Goal: Communication & Community: Share content

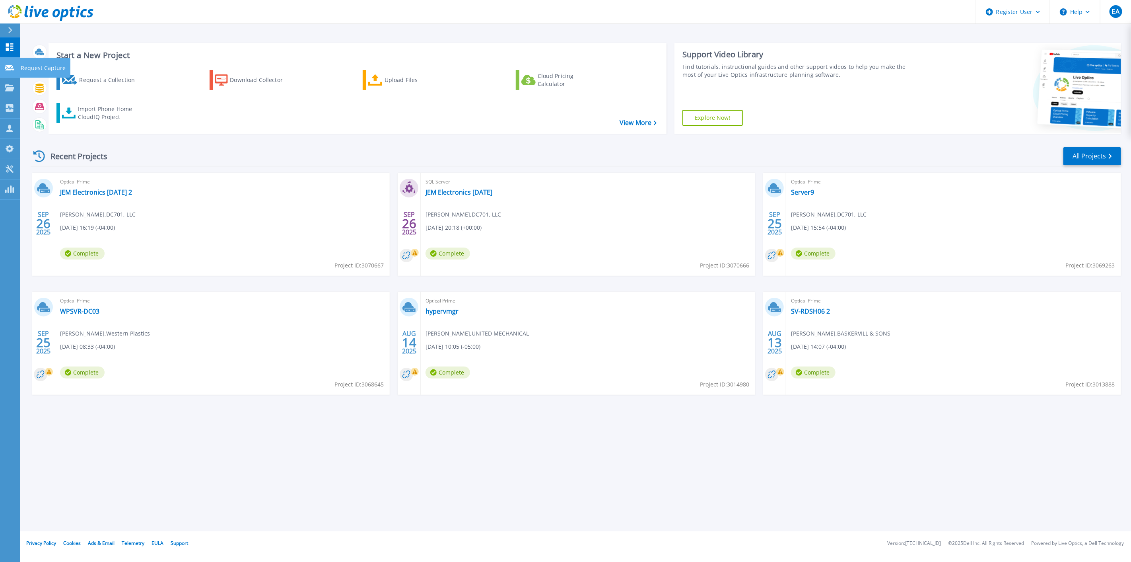
click at [13, 66] on link "Request Capture Request Capture" at bounding box center [10, 68] width 20 height 20
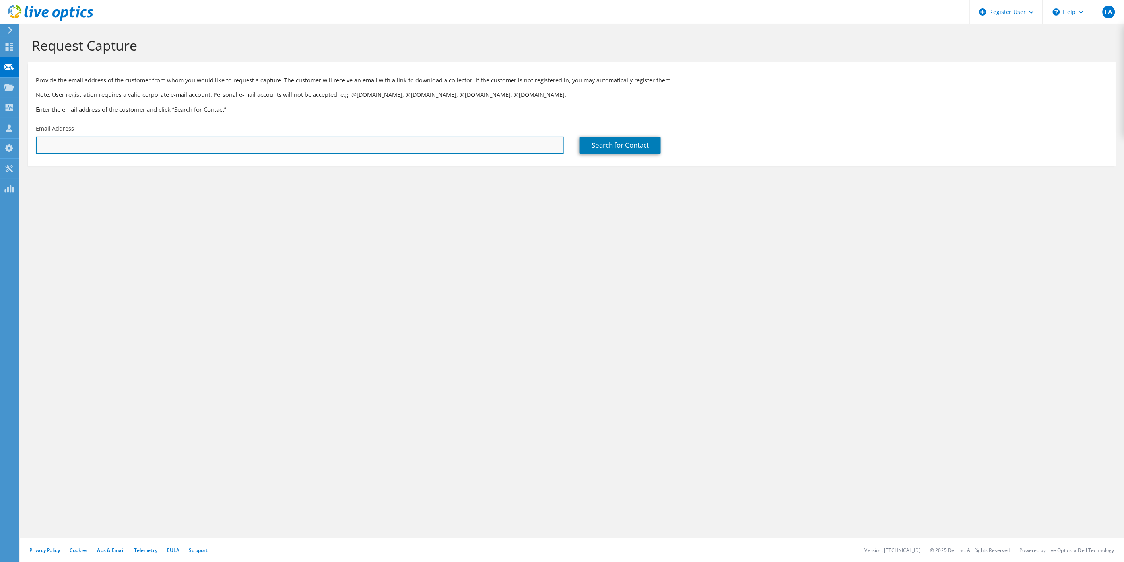
click at [128, 154] on input "text" at bounding box center [300, 144] width 528 height 17
type input "[EMAIL_ADDRESS][DOMAIN_NAME]"
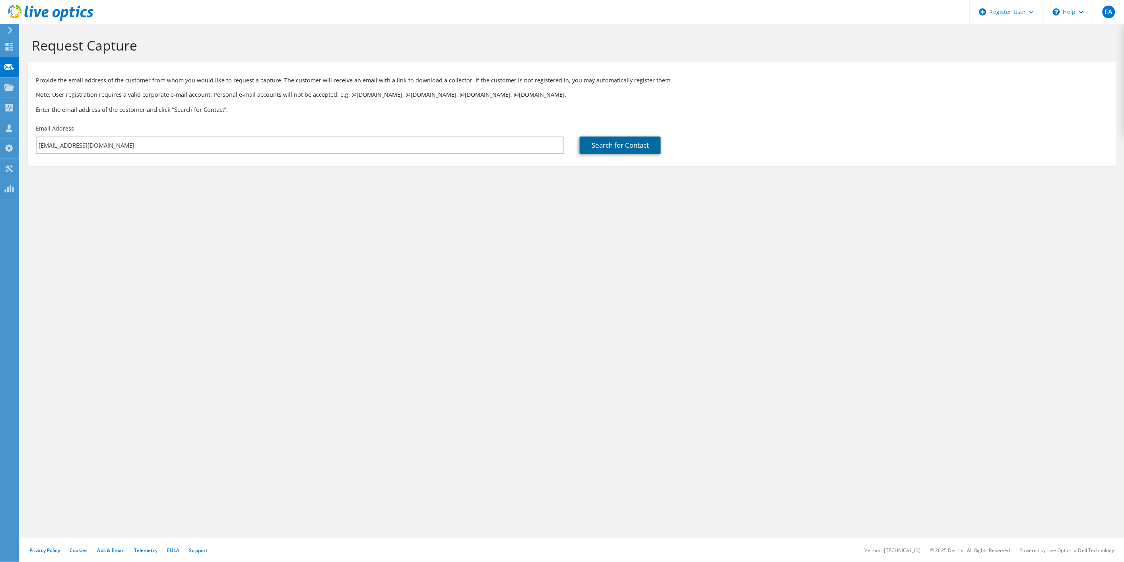
click at [609, 144] on link "Search for Contact" at bounding box center [620, 144] width 81 height 17
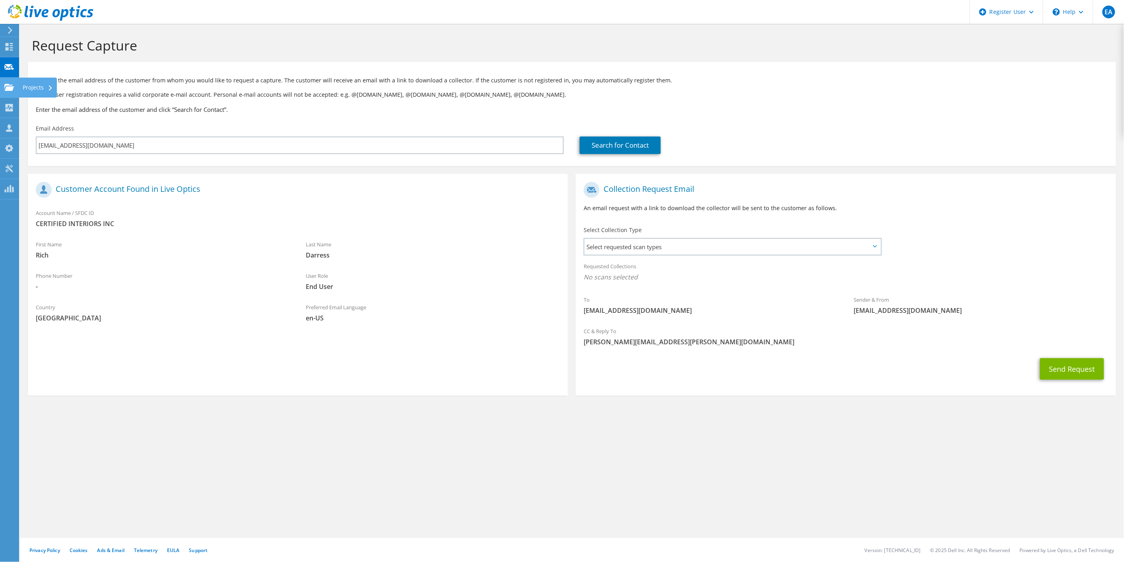
click at [11, 86] on icon at bounding box center [9, 88] width 10 height 8
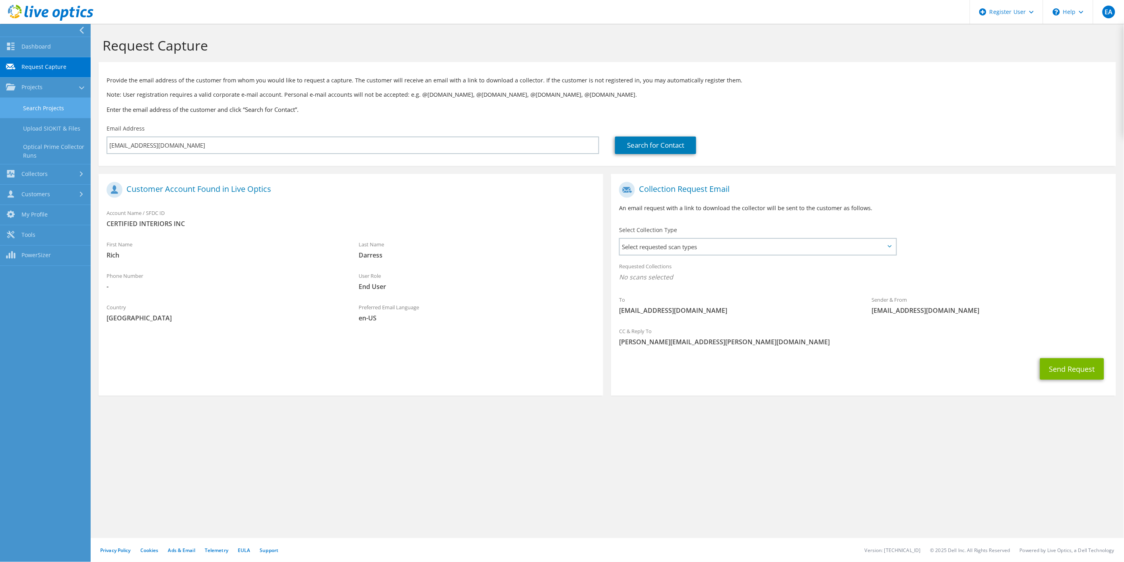
click at [58, 113] on link "Search Projects" at bounding box center [45, 108] width 91 height 20
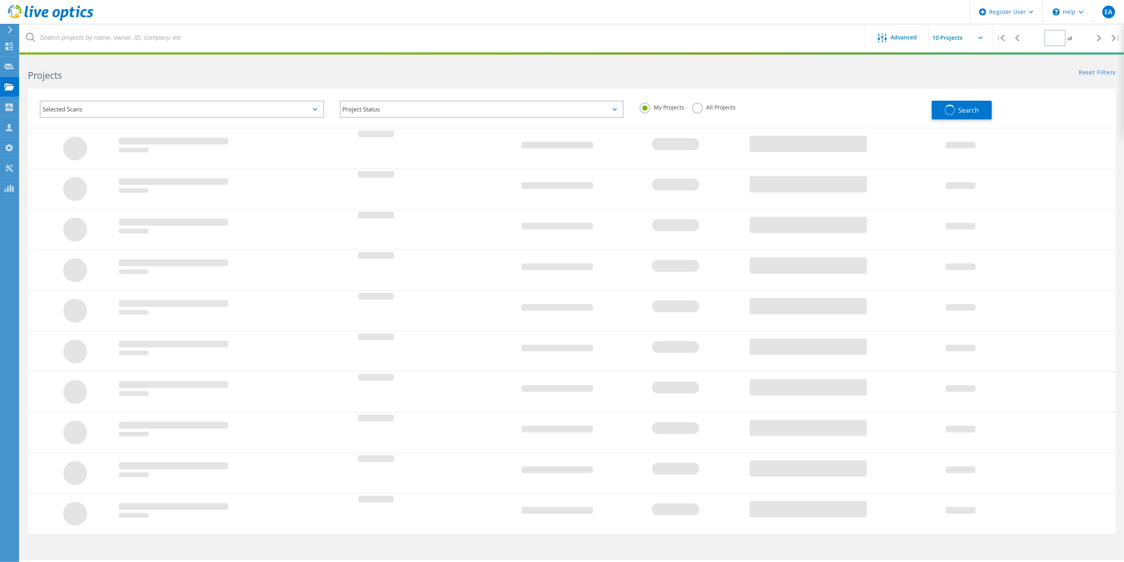
type input "1"
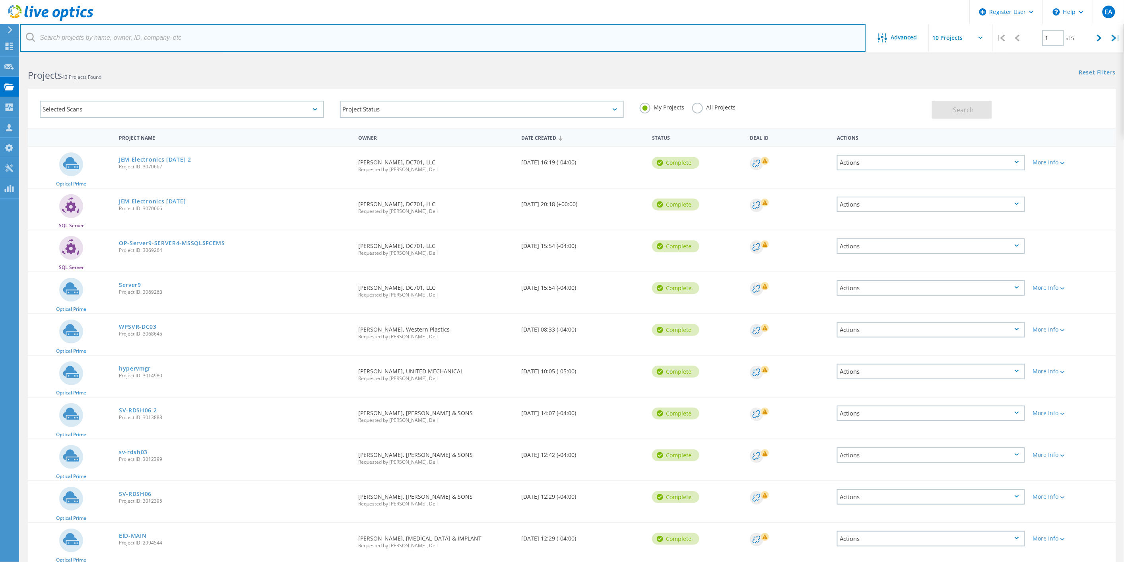
click at [146, 39] on input "text" at bounding box center [443, 38] width 846 height 28
click at [146, 39] on input "rich" at bounding box center [443, 38] width 846 height 28
type input "[EMAIL_ADDRESS][DOMAIN_NAME]"
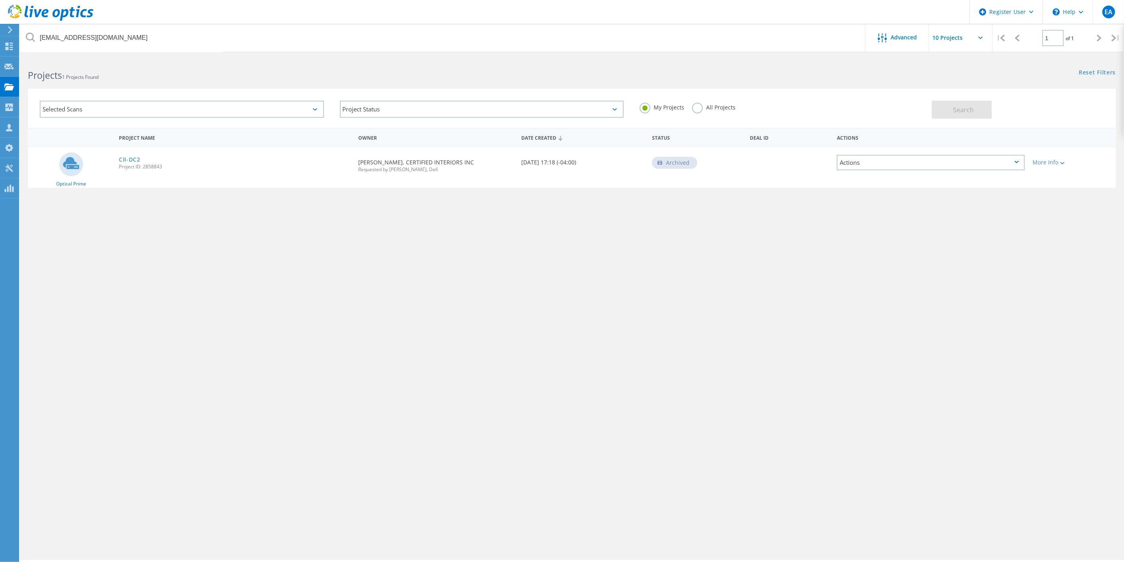
drag, startPoint x: 132, startPoint y: 158, endPoint x: 136, endPoint y: 167, distance: 10.0
click at [132, 158] on link "CII-DC2" at bounding box center [129, 160] width 21 height 6
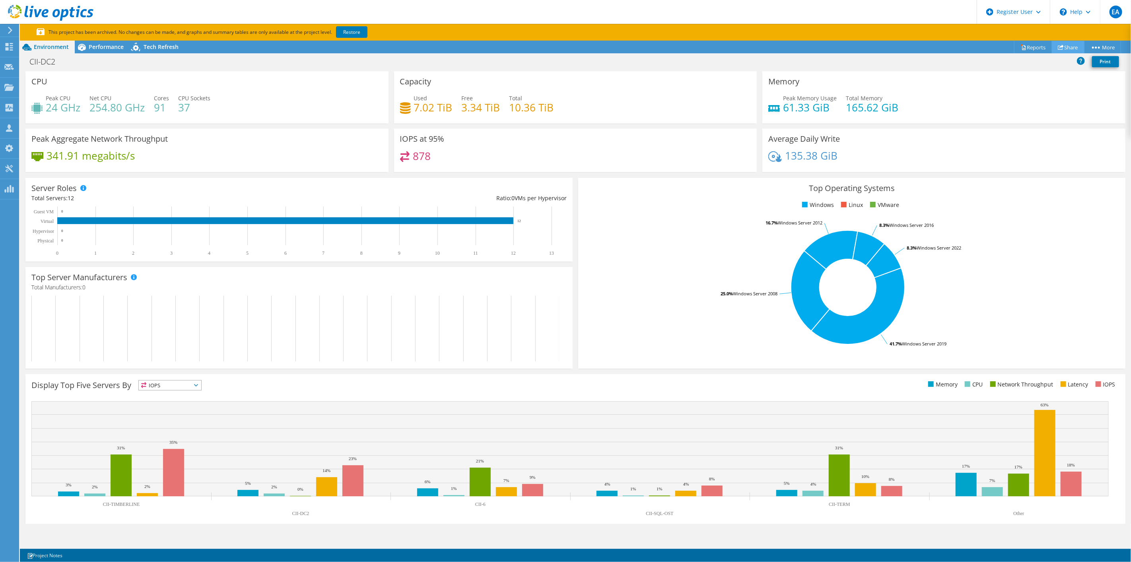
click at [1067, 49] on link "Share" at bounding box center [1068, 47] width 33 height 12
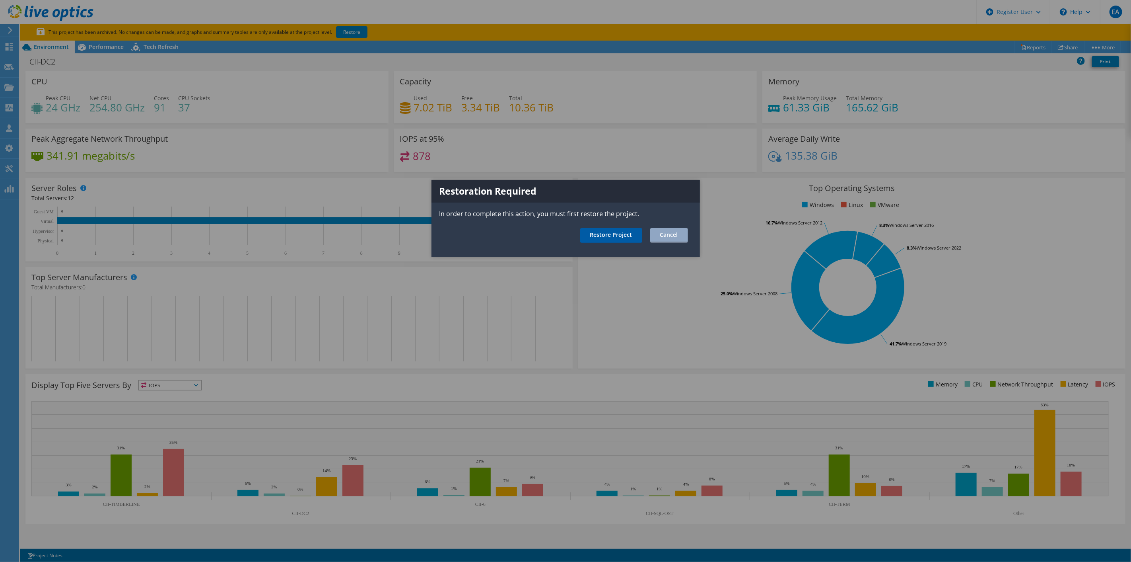
click at [608, 237] on link "Restore Project" at bounding box center [611, 235] width 62 height 15
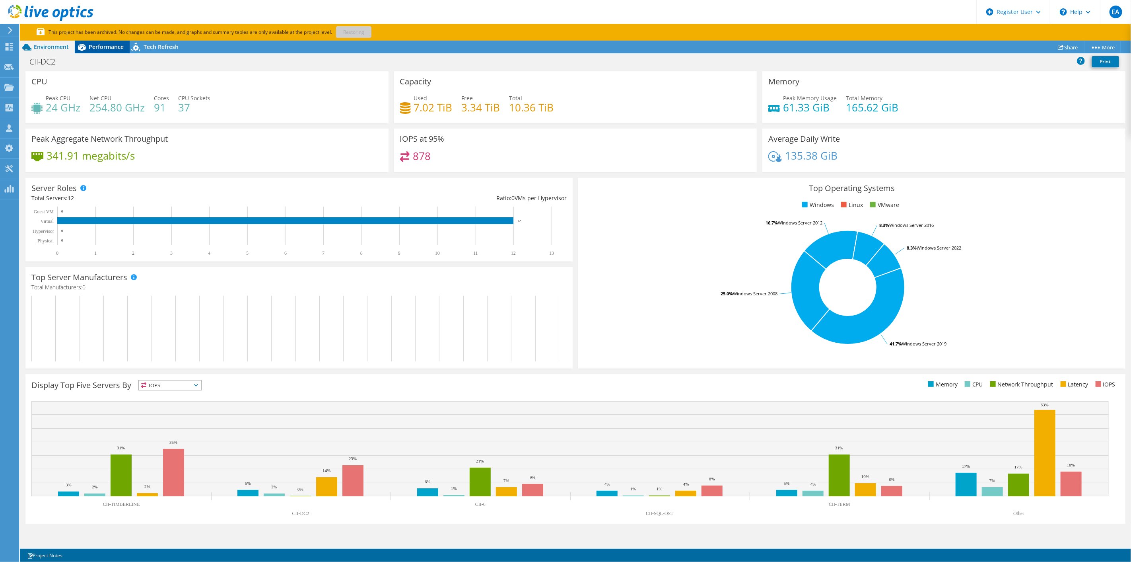
click at [126, 47] on div "Performance" at bounding box center [102, 47] width 55 height 13
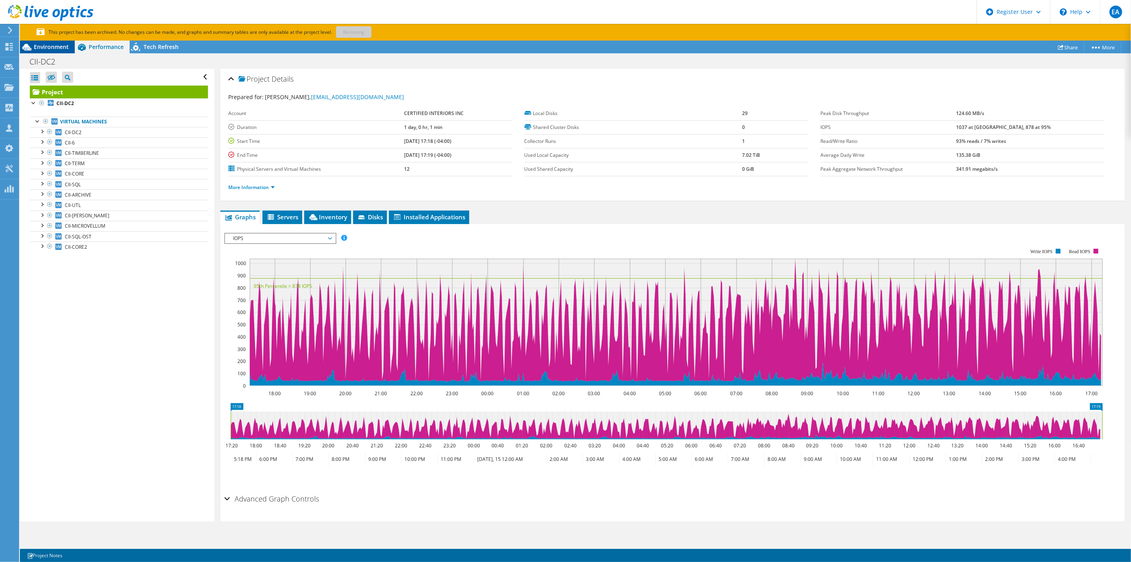
click at [49, 44] on span "Environment" at bounding box center [51, 47] width 35 height 8
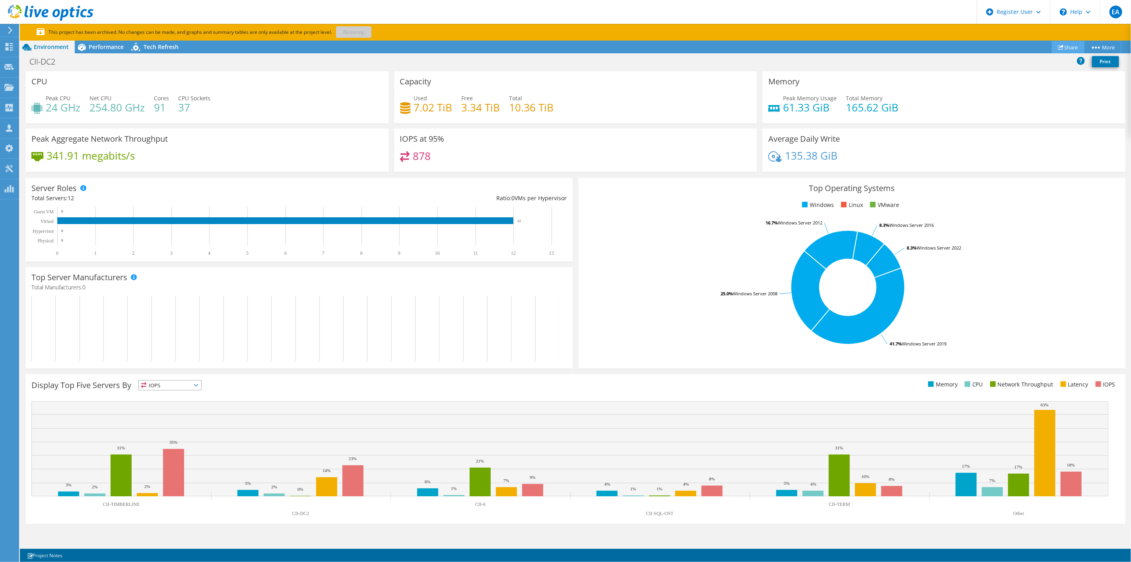
click at [1064, 45] on link "Share" at bounding box center [1068, 47] width 33 height 12
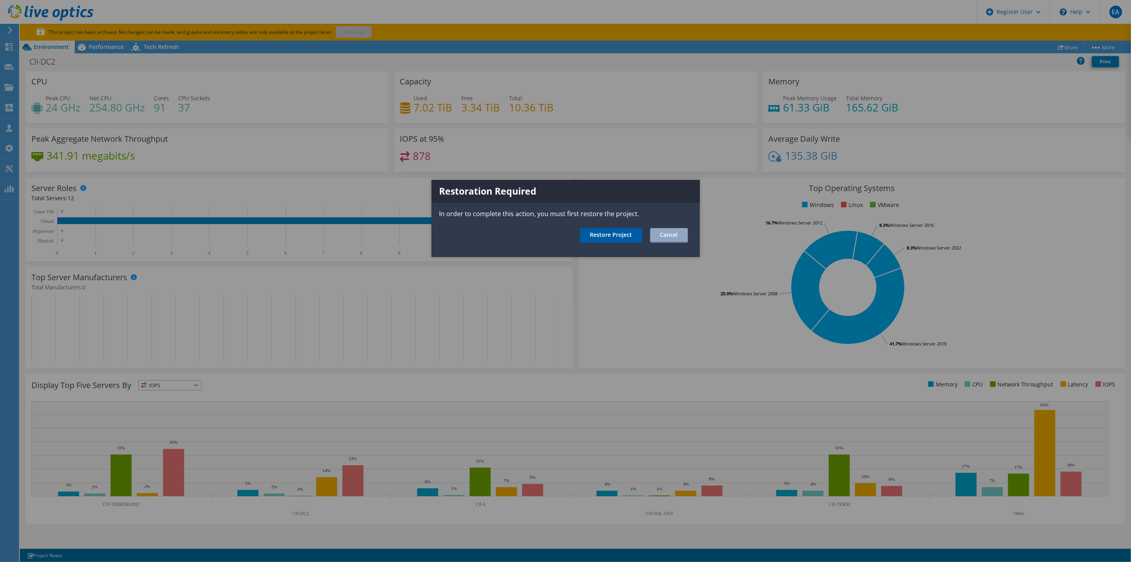
click at [607, 233] on link "Restore Project" at bounding box center [611, 235] width 62 height 15
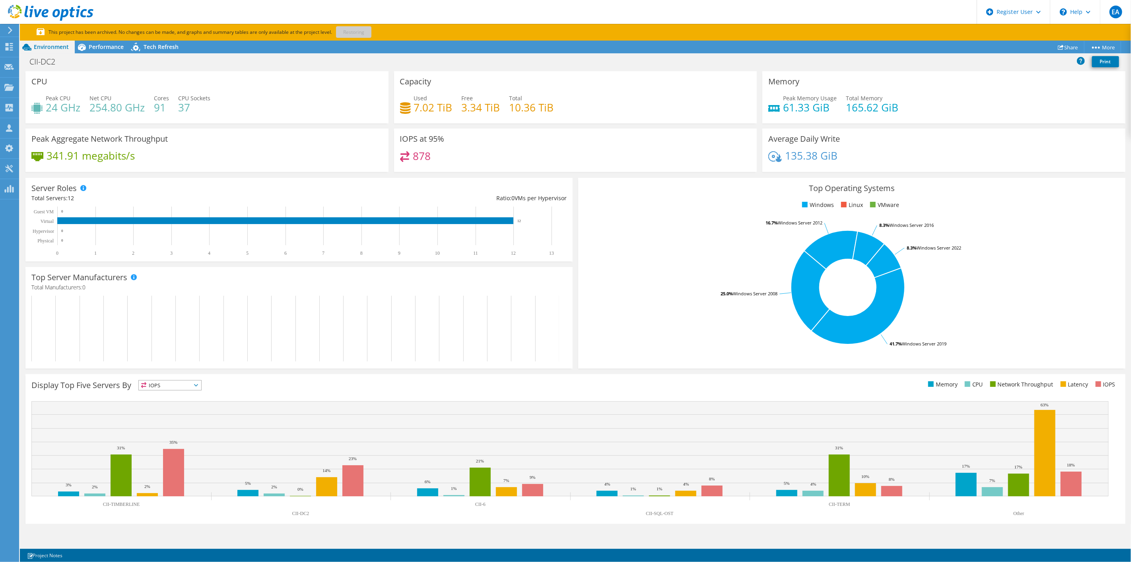
click at [388, 123] on div "CPU Peak CPU 24 GHz Net CPU 254.80 GHz Cores 91 CPU Sockets 37" at bounding box center [207, 99] width 369 height 57
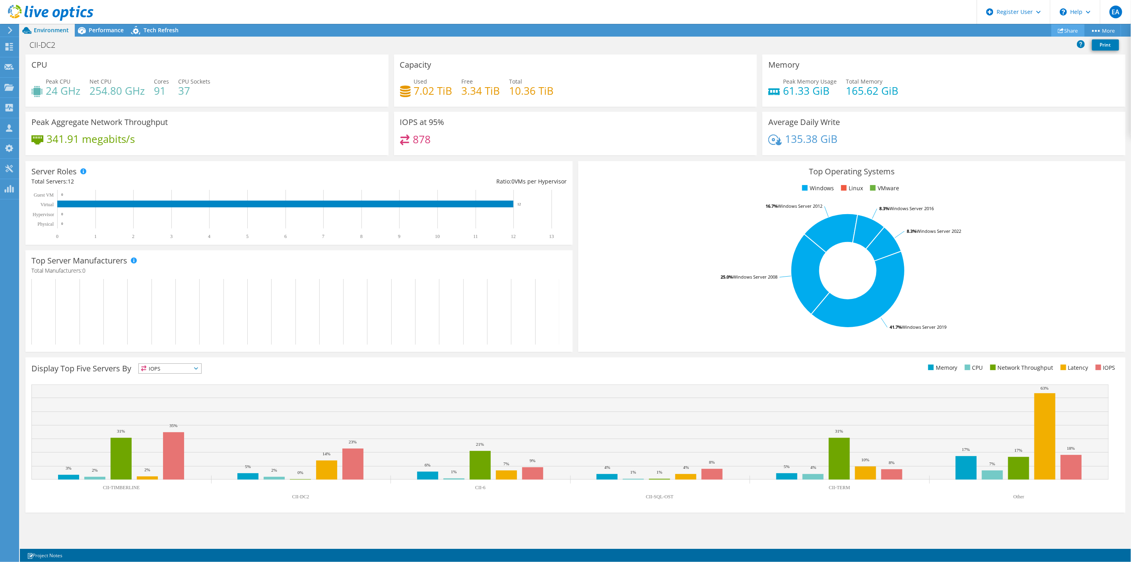
click at [1068, 31] on link "Share" at bounding box center [1068, 30] width 33 height 12
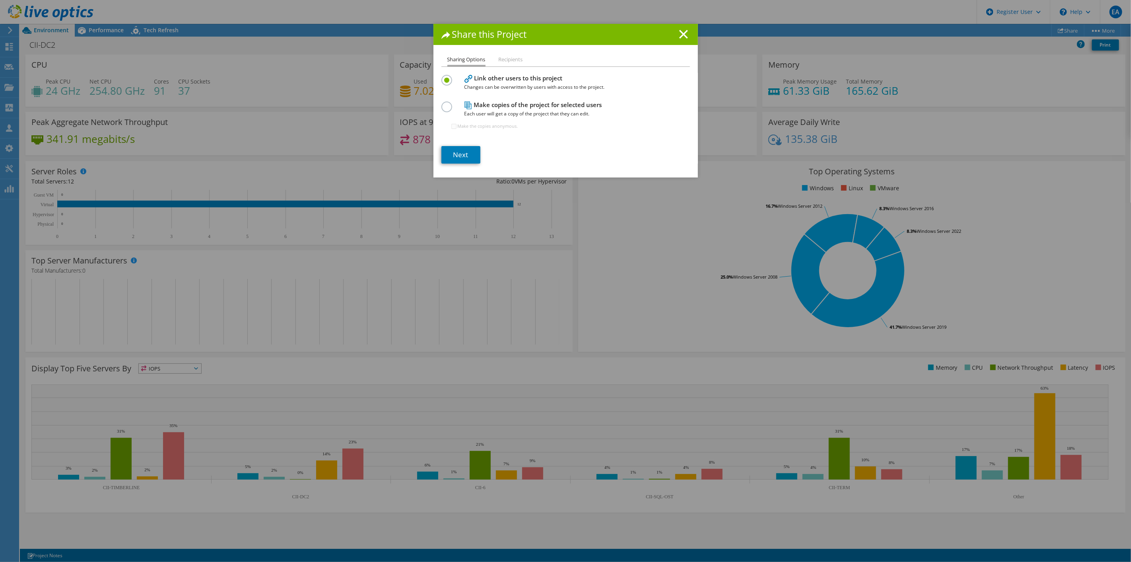
click at [997, 247] on div "Share this Project Sharing Options Recipients Link other users to this project …" at bounding box center [565, 281] width 1131 height 514
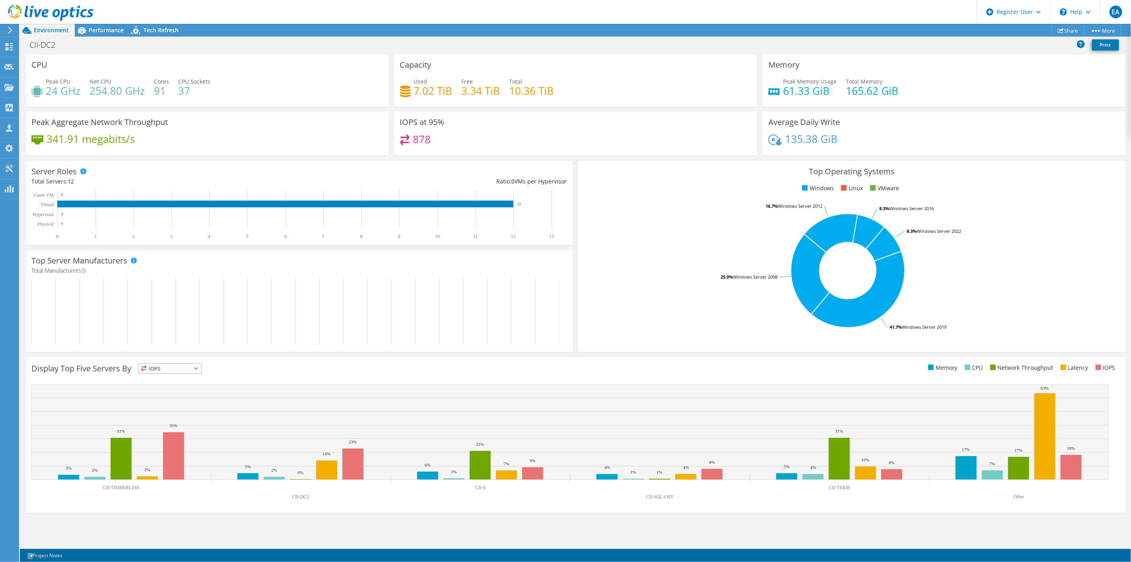
click at [231, 356] on div "This graph will display once collector runs have completed Display Top Five Ser…" at bounding box center [576, 434] width 1106 height 161
click at [99, 28] on span "Performance" at bounding box center [106, 30] width 35 height 8
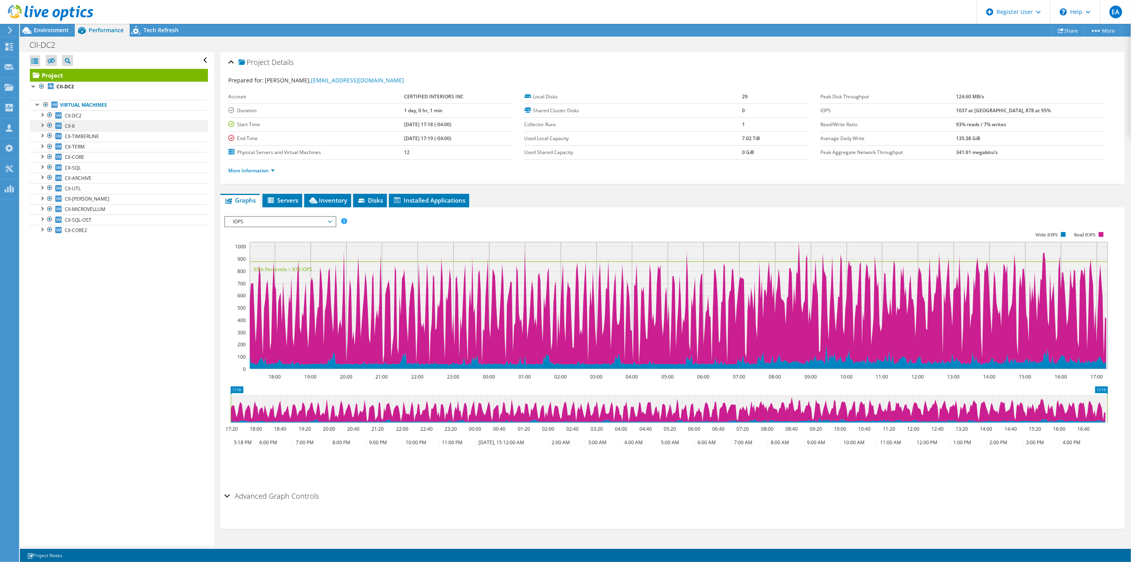
click at [44, 124] on div at bounding box center [42, 125] width 8 height 8
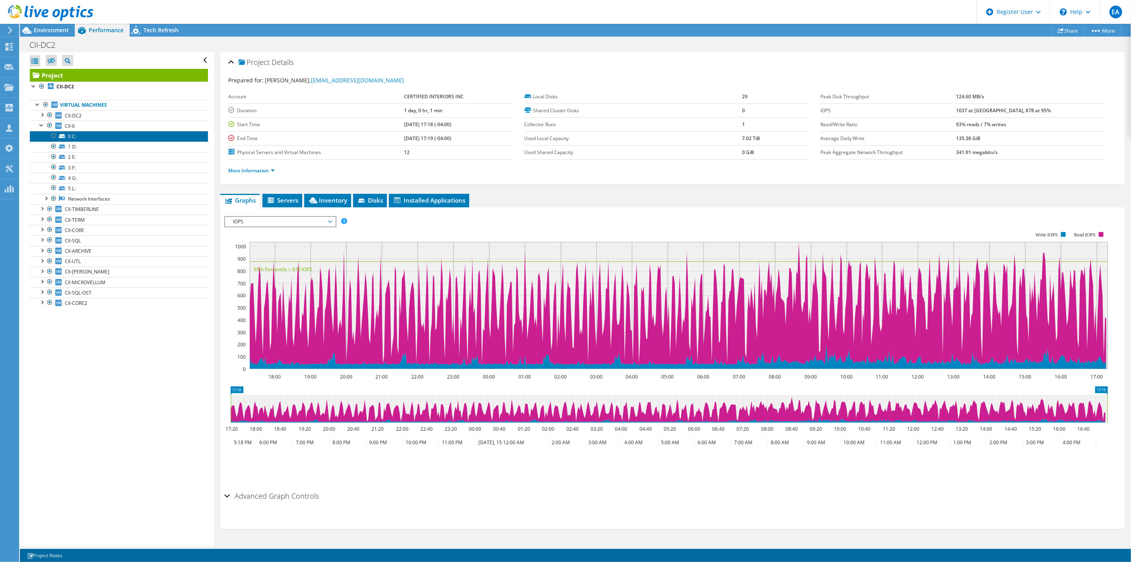
click at [68, 134] on link "0 C:" at bounding box center [119, 136] width 178 height 10
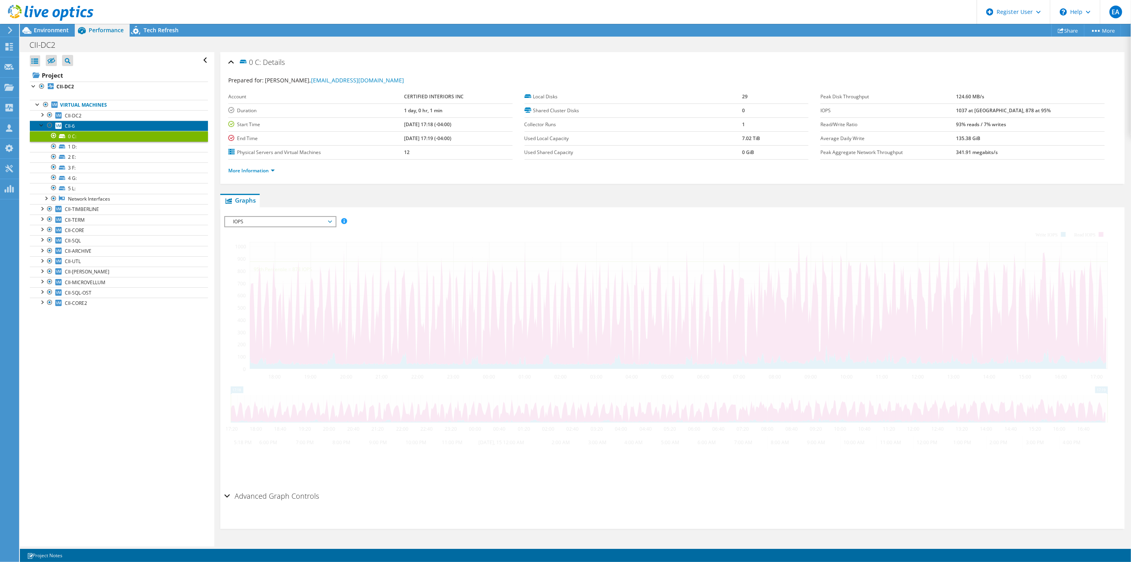
click at [69, 125] on span "CII-6" at bounding box center [70, 125] width 10 height 7
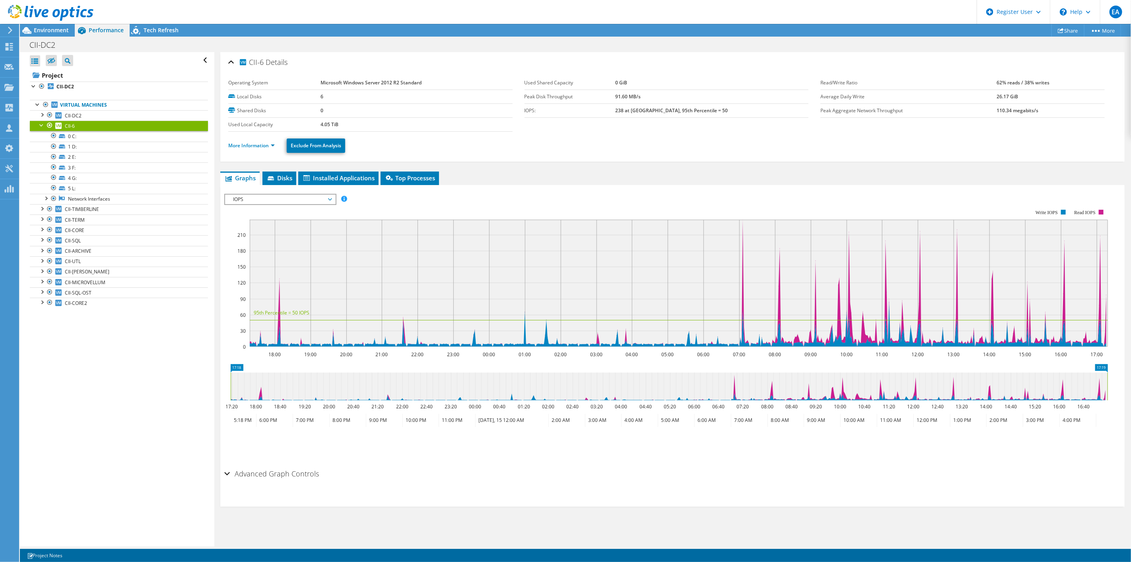
click at [326, 197] on span "IOPS" at bounding box center [280, 199] width 102 height 10
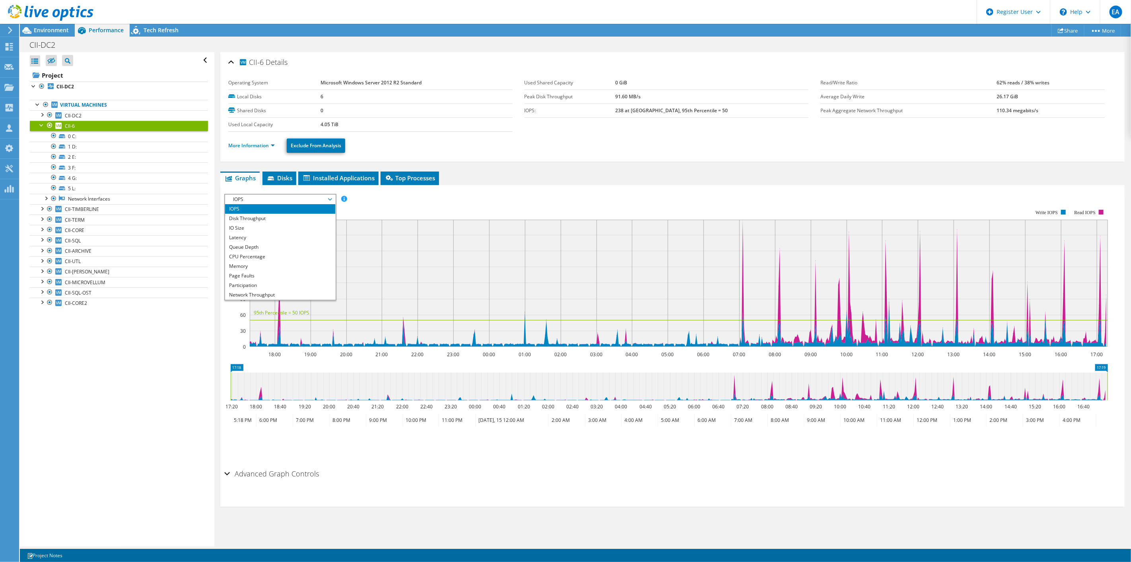
click at [36, 25] on div at bounding box center [46, 13] width 93 height 27
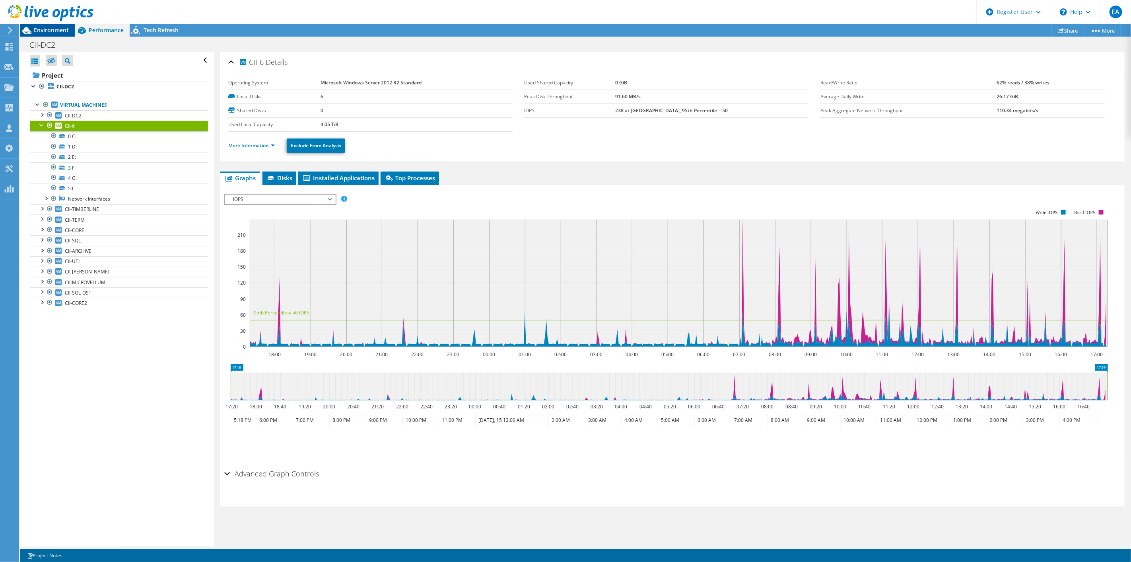
click at [38, 27] on span "Environment" at bounding box center [51, 30] width 35 height 8
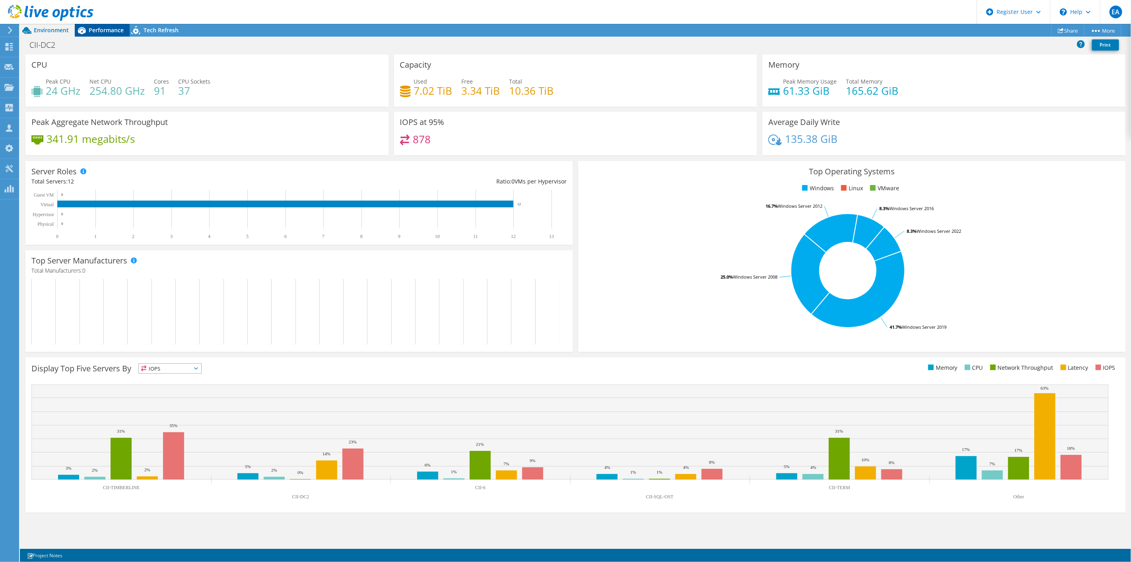
click at [114, 27] on span "Performance" at bounding box center [106, 30] width 35 height 8
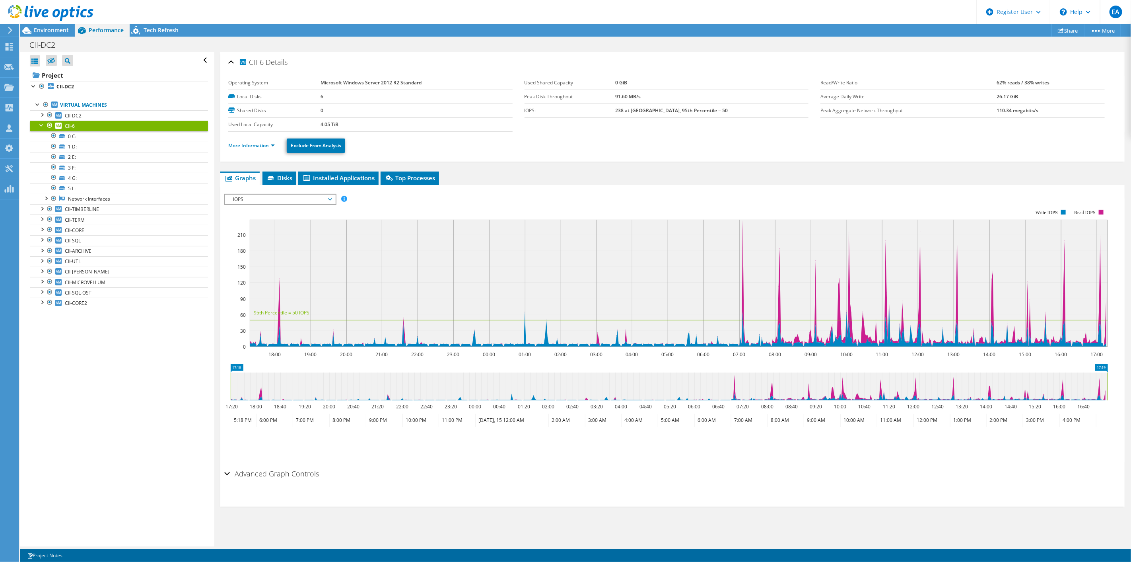
click at [290, 195] on span "IOPS" at bounding box center [280, 199] width 102 height 10
click at [138, 346] on div "Open All Close All Hide Excluded Nodes Project Tree Filter" at bounding box center [117, 299] width 194 height 494
click at [115, 364] on div "Open All Close All Hide Excluded Nodes Project Tree Filter" at bounding box center [117, 299] width 194 height 494
click at [1066, 25] on link "Share" at bounding box center [1068, 30] width 33 height 12
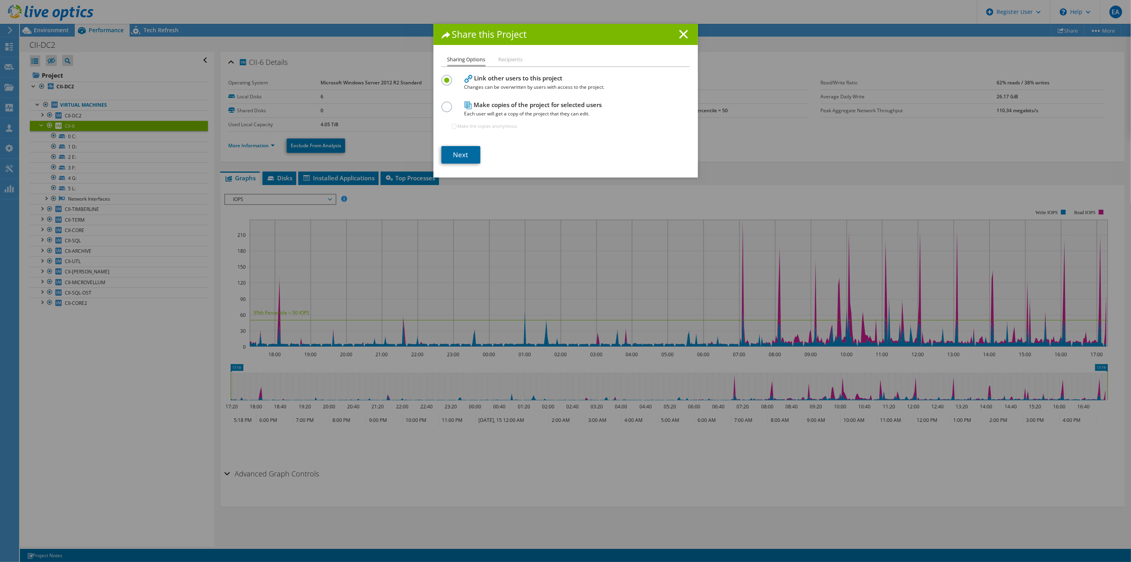
click at [459, 148] on link "Next" at bounding box center [460, 154] width 39 height 17
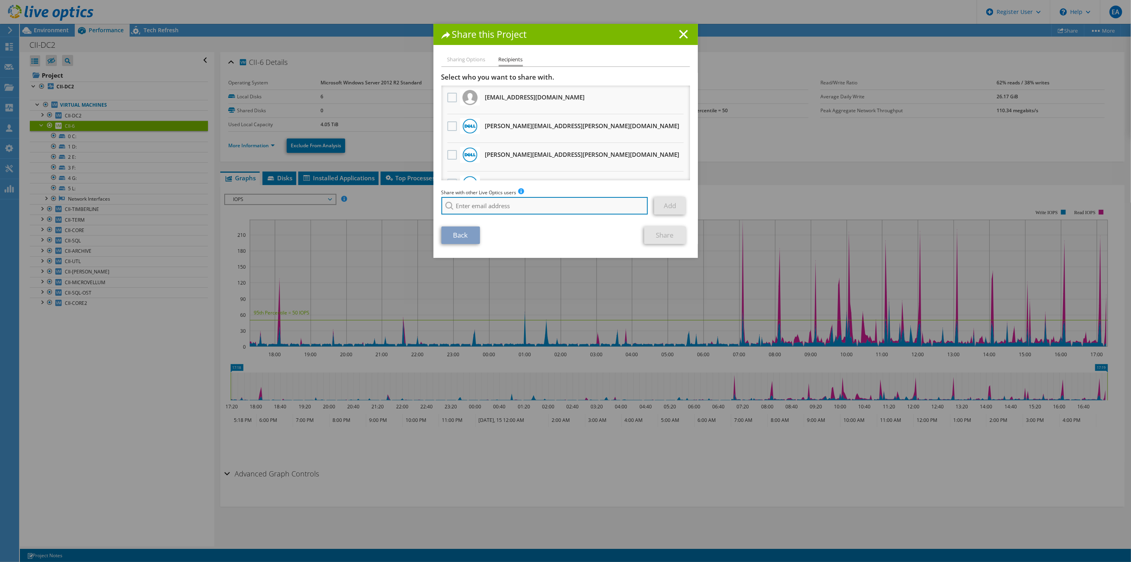
click at [479, 207] on input "search" at bounding box center [544, 205] width 207 height 17
paste input "[PERSON_NAME][EMAIL_ADDRESS][PERSON_NAME][PERSON_NAME][DOMAIN_NAME]"
click at [483, 218] on div "No results for found." at bounding box center [486, 217] width 91 height 10
click at [583, 205] on input "[PERSON_NAME][EMAIL_ADDRESS][PERSON_NAME][PERSON_NAME][DOMAIN_NAME]" at bounding box center [544, 205] width 207 height 17
type input "[PERSON_NAME][EMAIL_ADDRESS][PERSON_NAME][PERSON_NAME][DOMAIN_NAME]"
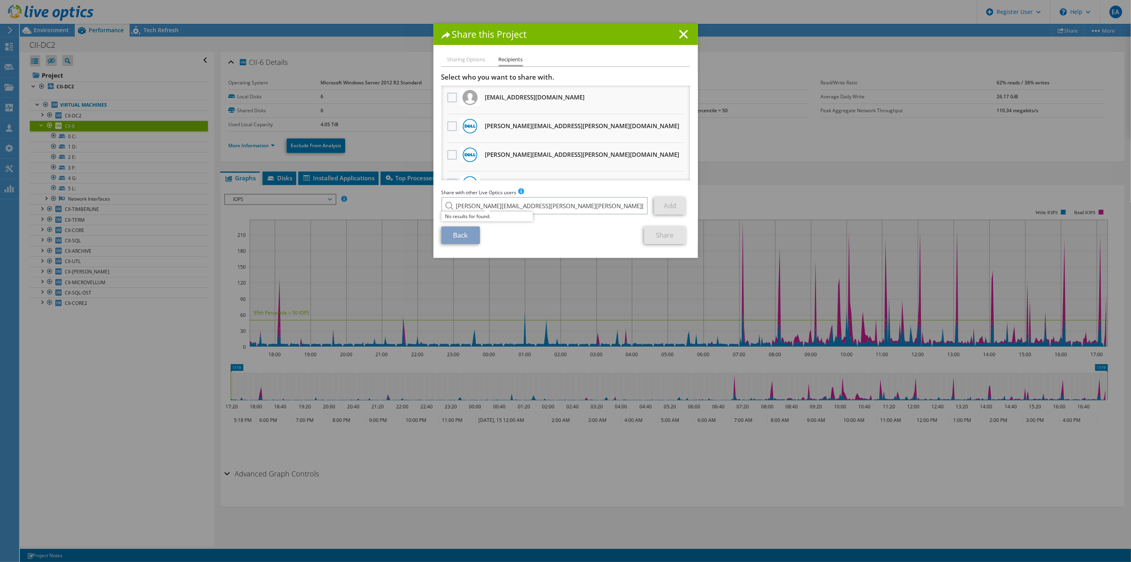
click at [683, 208] on div "Add" at bounding box center [671, 205] width 35 height 17
drag, startPoint x: 546, startPoint y: 204, endPoint x: 368, endPoint y: 193, distance: 178.1
click at [367, 197] on div "Share this Project Sharing Options Recipients Link other users to this project …" at bounding box center [565, 281] width 1131 height 514
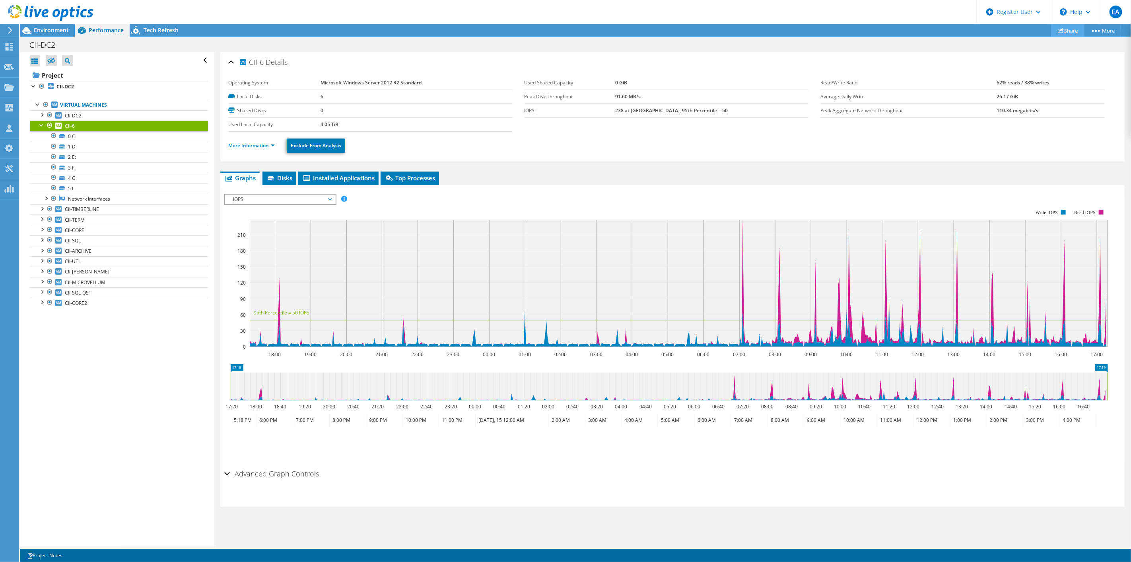
click at [1067, 30] on link "Share" at bounding box center [1068, 30] width 33 height 12
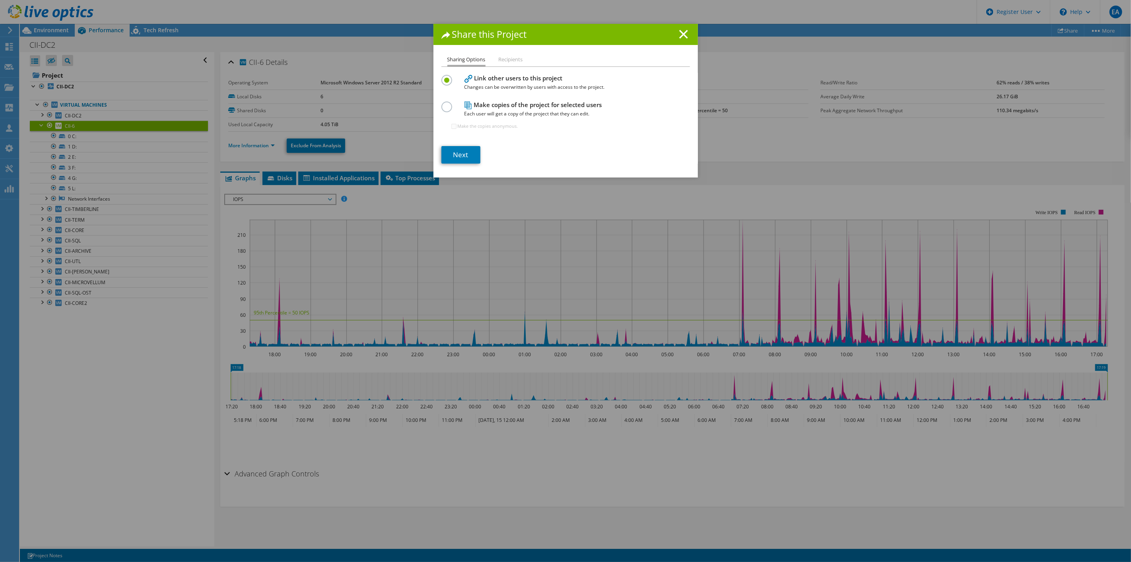
click at [496, 108] on h4 "Make copies of the project for selected users Each user will get a copy of the …" at bounding box center [564, 109] width 199 height 18
click at [441, 103] on label at bounding box center [448, 102] width 14 height 2
click at [0, 0] on input "radio" at bounding box center [0, 0] width 0 height 0
click at [459, 149] on link "Next" at bounding box center [460, 154] width 39 height 17
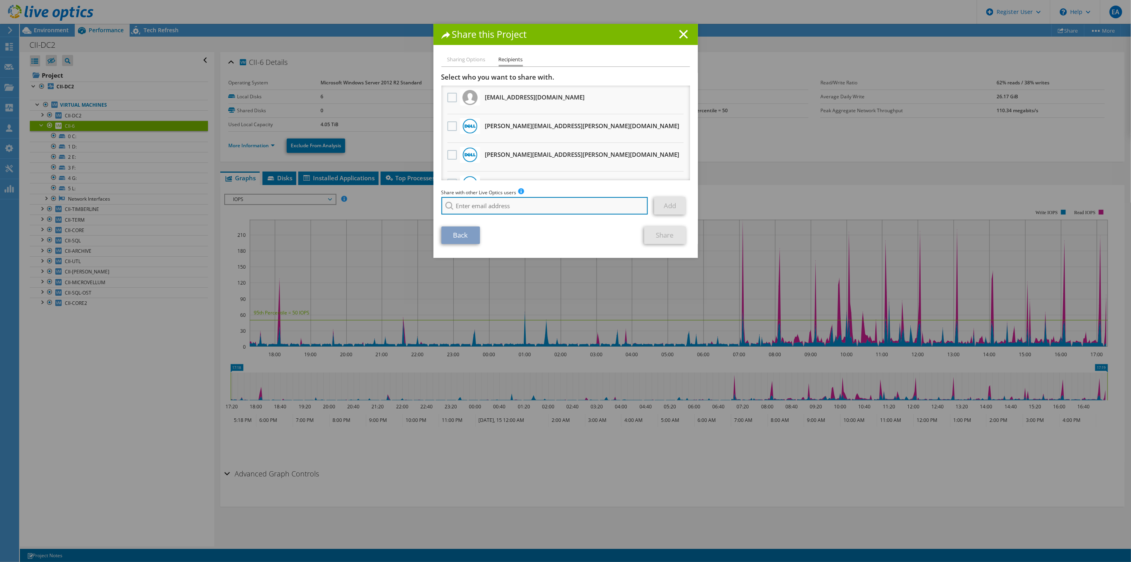
click at [475, 202] on input "search" at bounding box center [544, 205] width 207 height 17
paste input "[PERSON_NAME][EMAIL_ADDRESS][PERSON_NAME][PERSON_NAME][DOMAIN_NAME]"
type input "[PERSON_NAME][EMAIL_ADDRESS][PERSON_NAME][PERSON_NAME][DOMAIN_NAME]"
drag, startPoint x: 463, startPoint y: 48, endPoint x: 463, endPoint y: 52, distance: 4.8
click at [463, 49] on div "Share this Project Sharing Options Recipients Link other users to this project …" at bounding box center [565, 141] width 264 height 234
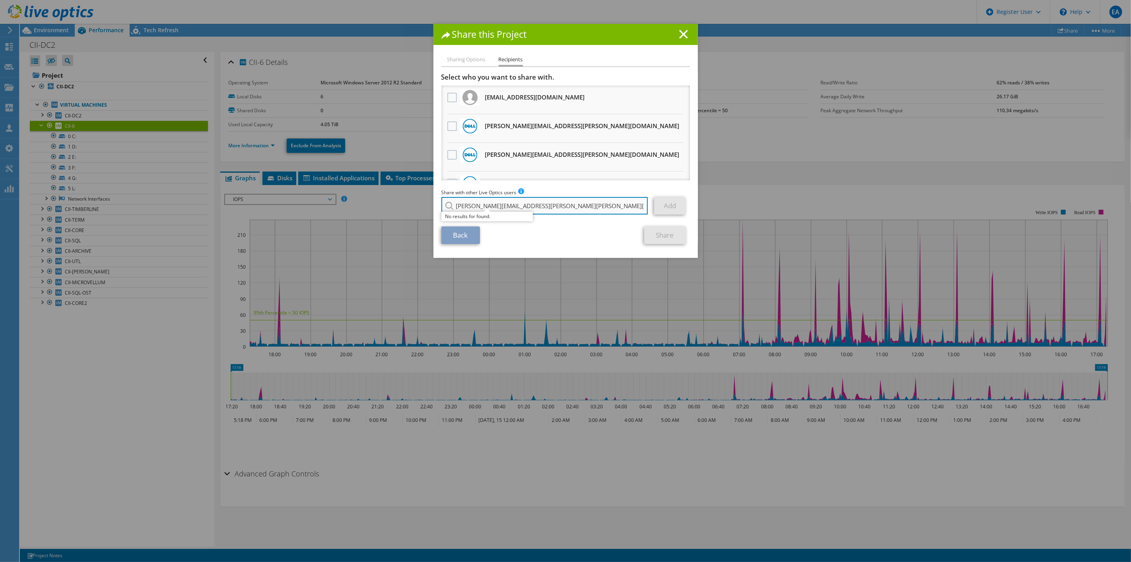
click at [553, 211] on input "[PERSON_NAME][EMAIL_ADDRESS][PERSON_NAME][PERSON_NAME][DOMAIN_NAME]" at bounding box center [544, 205] width 207 height 17
drag, startPoint x: 553, startPoint y: 211, endPoint x: 338, endPoint y: 211, distance: 214.4
click at [338, 211] on div "Share this Project Sharing Options Recipients Link other users to this project …" at bounding box center [565, 281] width 1131 height 514
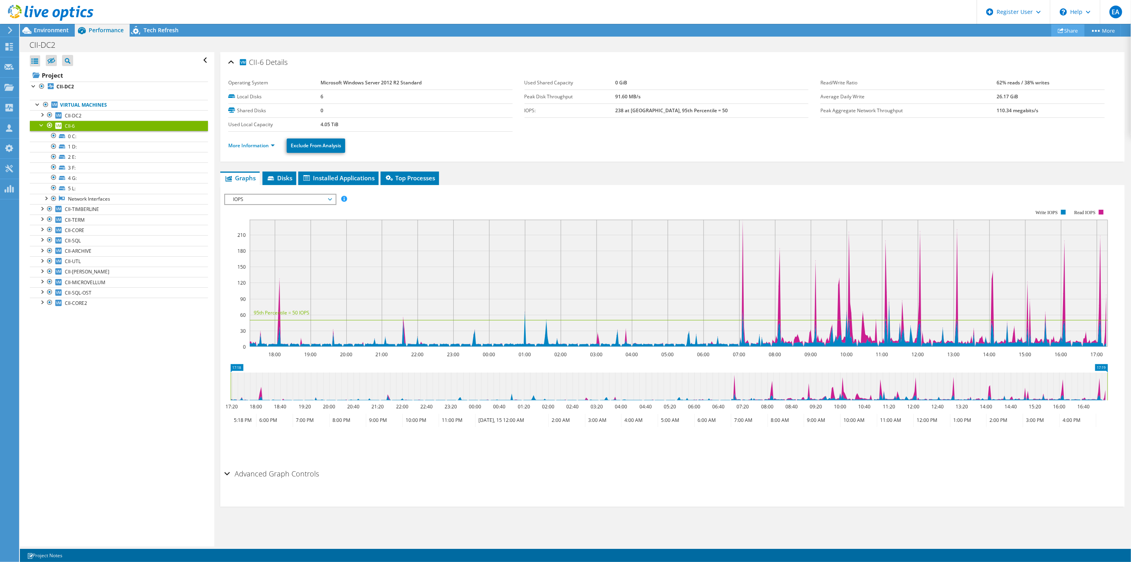
click at [1067, 30] on link "Share" at bounding box center [1068, 30] width 33 height 12
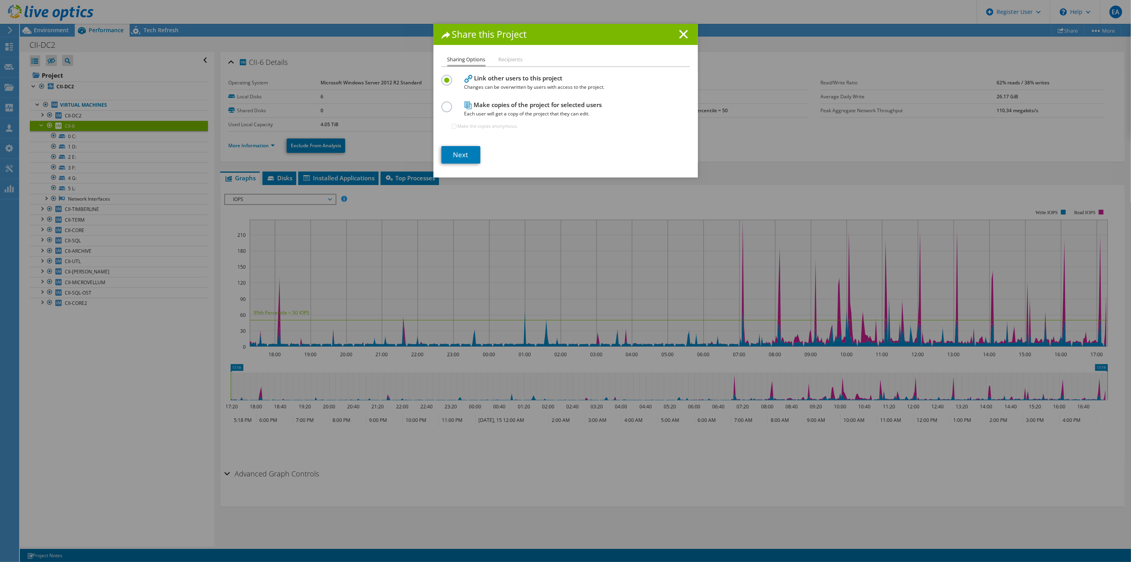
click at [512, 62] on li "Recipients" at bounding box center [511, 60] width 24 height 10
click at [446, 103] on label at bounding box center [448, 102] width 14 height 2
click at [0, 0] on input "radio" at bounding box center [0, 0] width 0 height 0
click at [457, 150] on link "Next" at bounding box center [460, 154] width 39 height 17
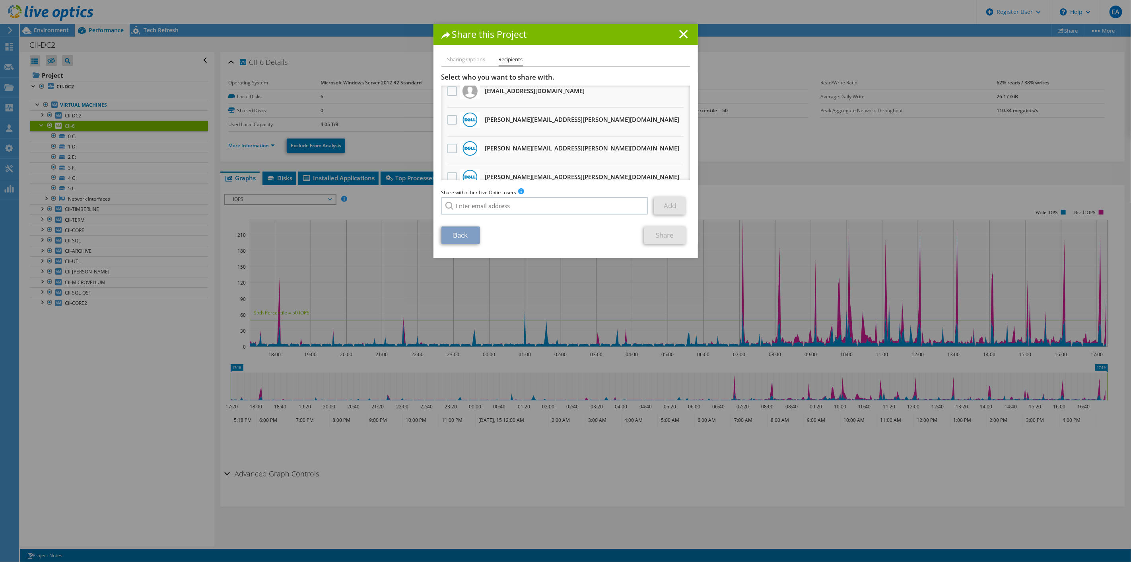
scroll to position [0, 0]
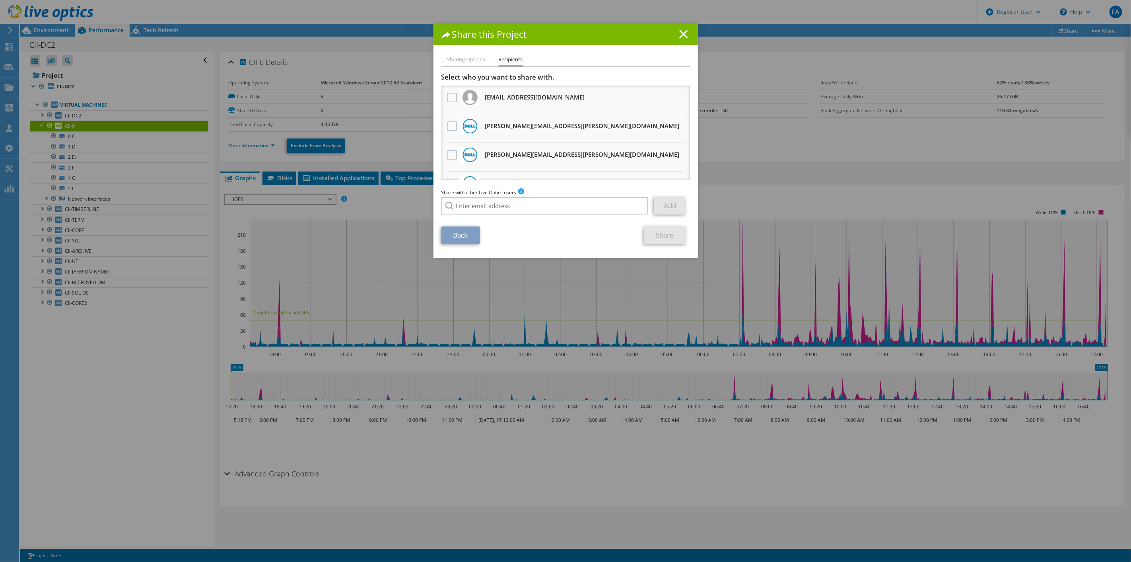
click at [679, 31] on icon at bounding box center [683, 34] width 9 height 9
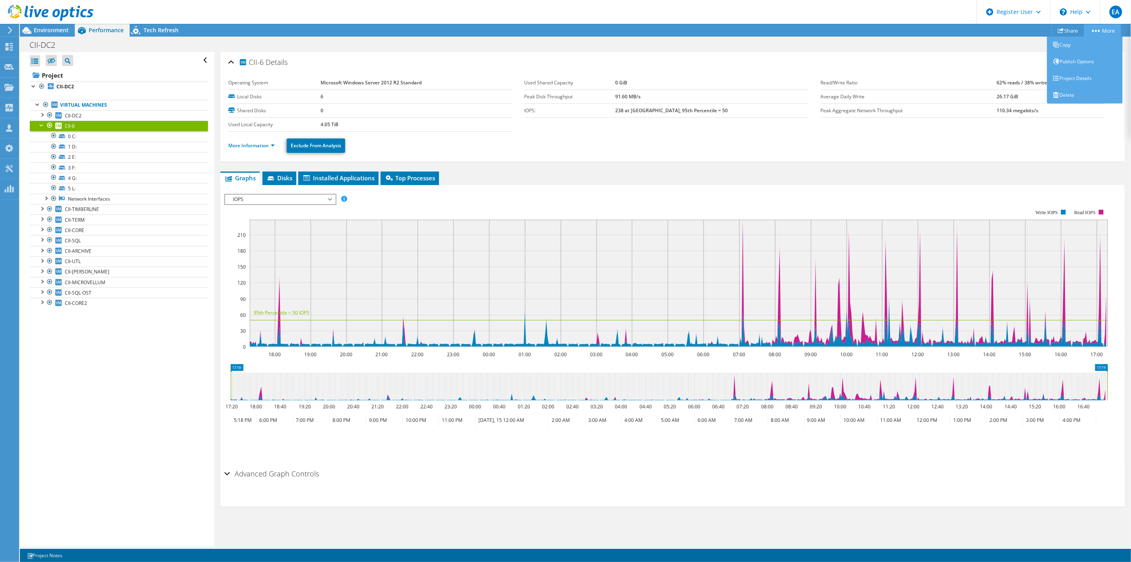
click at [1097, 33] on link "More" at bounding box center [1102, 30] width 37 height 12
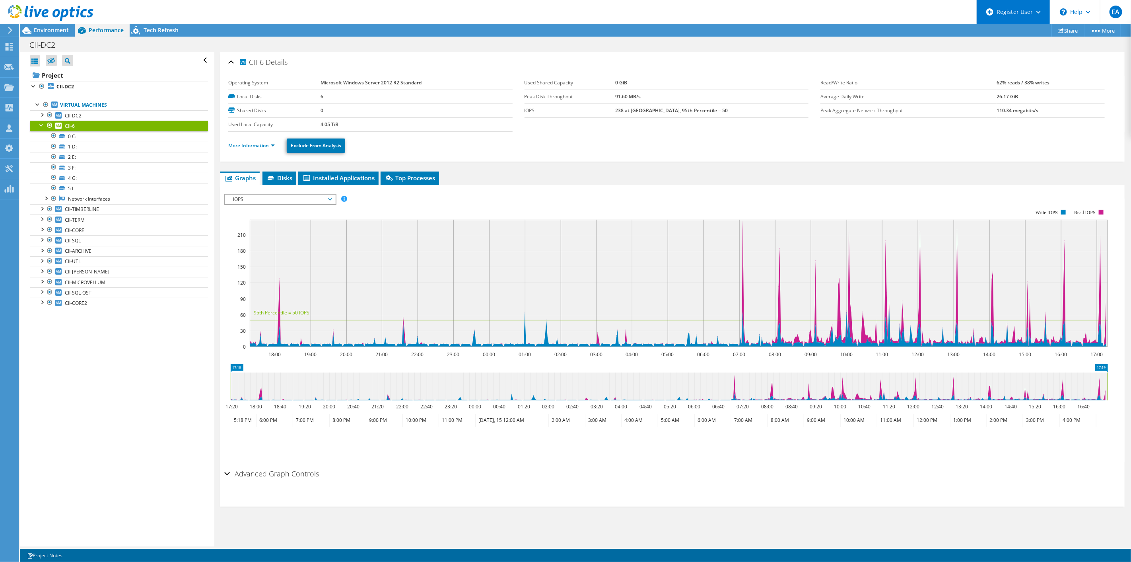
click at [992, 16] on div "Register User" at bounding box center [1013, 12] width 73 height 24
click at [816, 51] on div "CII-DC2 Print" at bounding box center [575, 44] width 1111 height 15
click at [1065, 31] on link "Share" at bounding box center [1068, 30] width 33 height 12
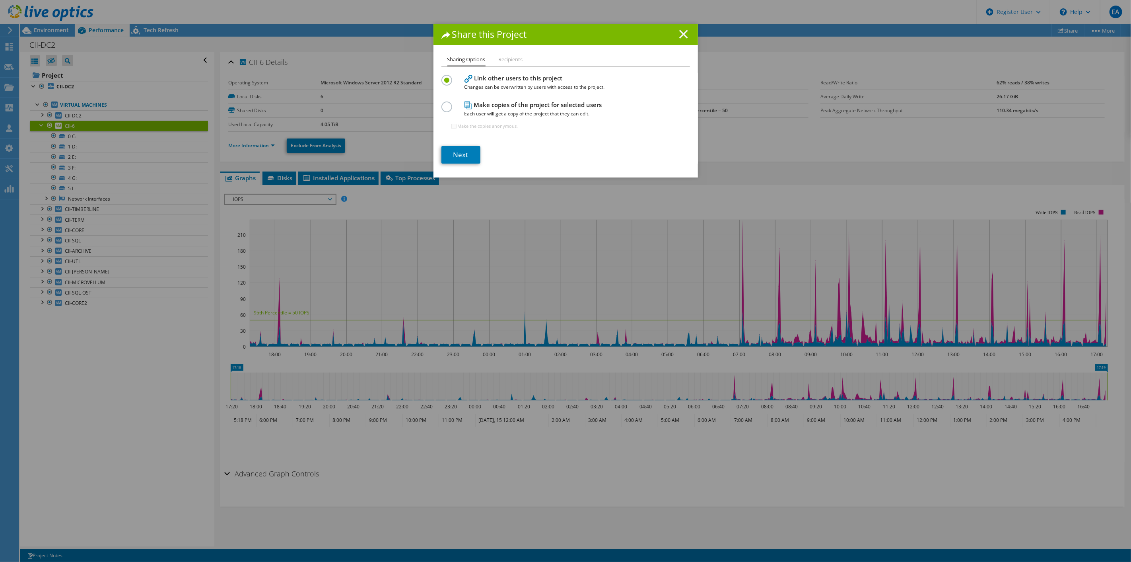
click at [681, 34] on icon at bounding box center [683, 34] width 9 height 9
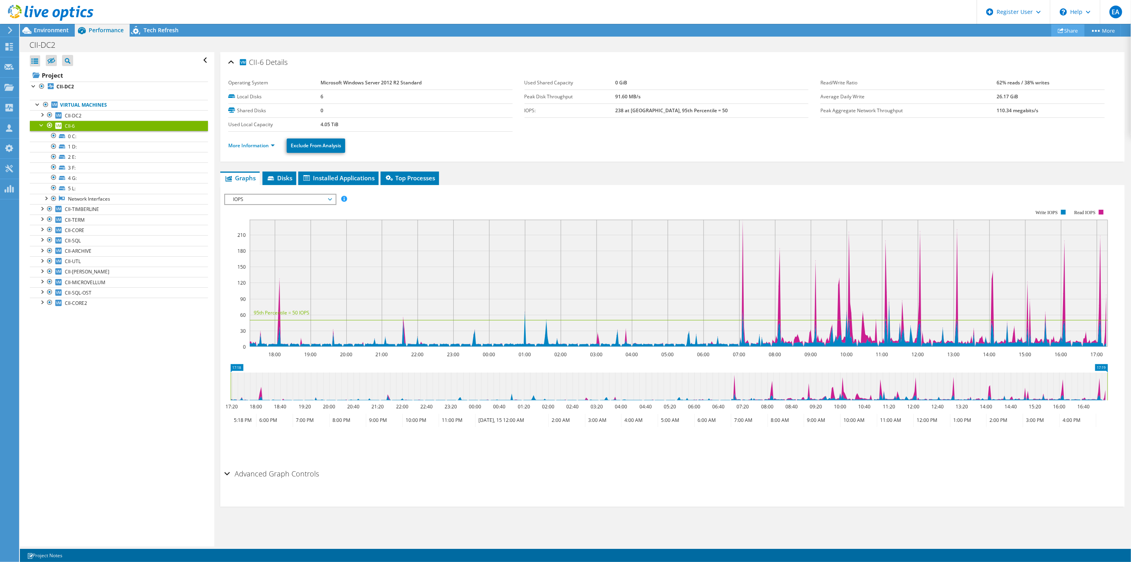
click at [1059, 31] on icon at bounding box center [1061, 30] width 6 height 6
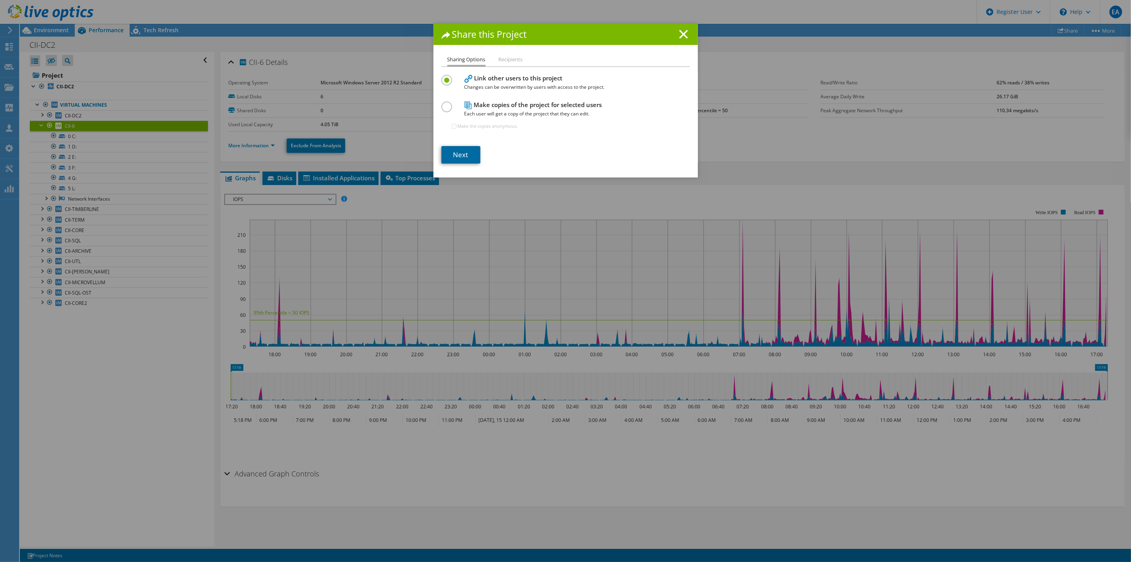
click at [457, 154] on link "Next" at bounding box center [460, 154] width 39 height 17
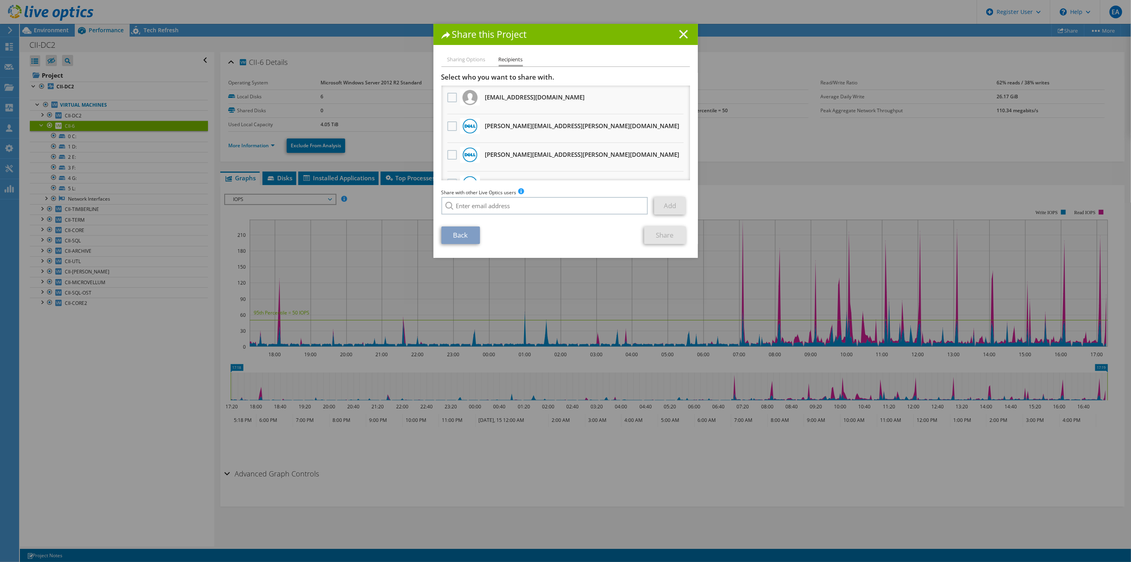
click at [681, 33] on line at bounding box center [684, 34] width 8 height 8
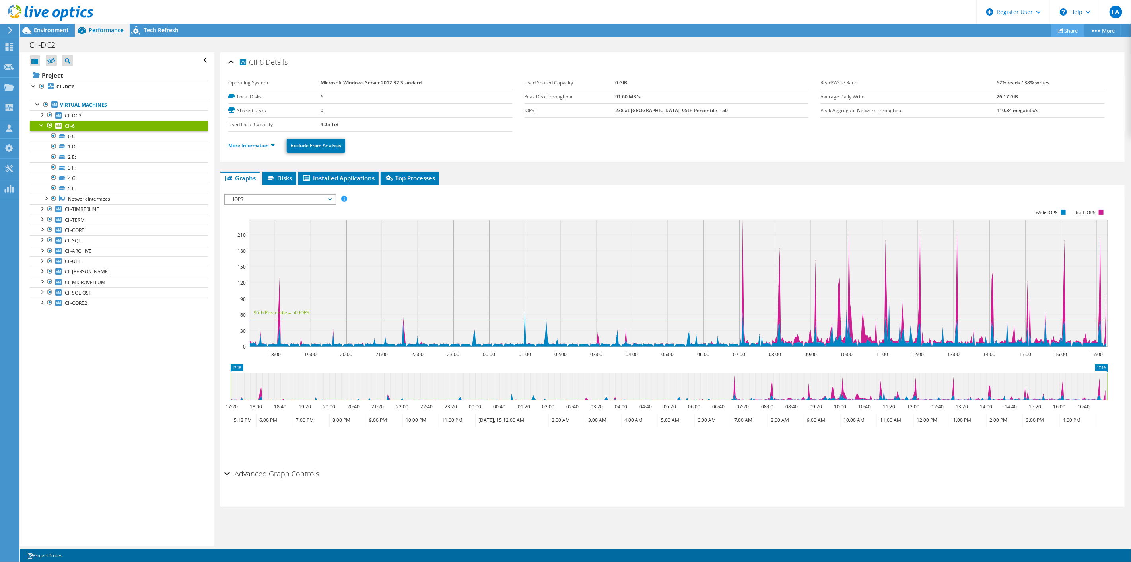
click at [1075, 29] on link "Share" at bounding box center [1068, 30] width 33 height 12
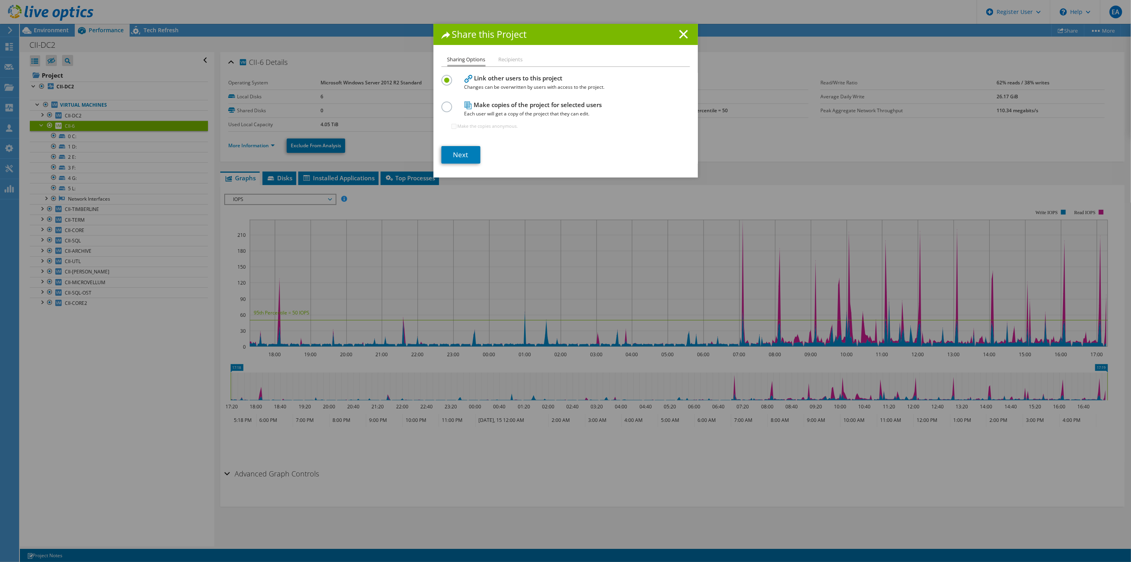
click at [442, 103] on label at bounding box center [448, 102] width 14 height 2
click at [0, 0] on input "radio" at bounding box center [0, 0] width 0 height 0
click at [451, 126] on input "Make the copies anonymous." at bounding box center [453, 126] width 5 height 5
checkbox input "true"
click at [452, 156] on link "Next" at bounding box center [460, 154] width 39 height 17
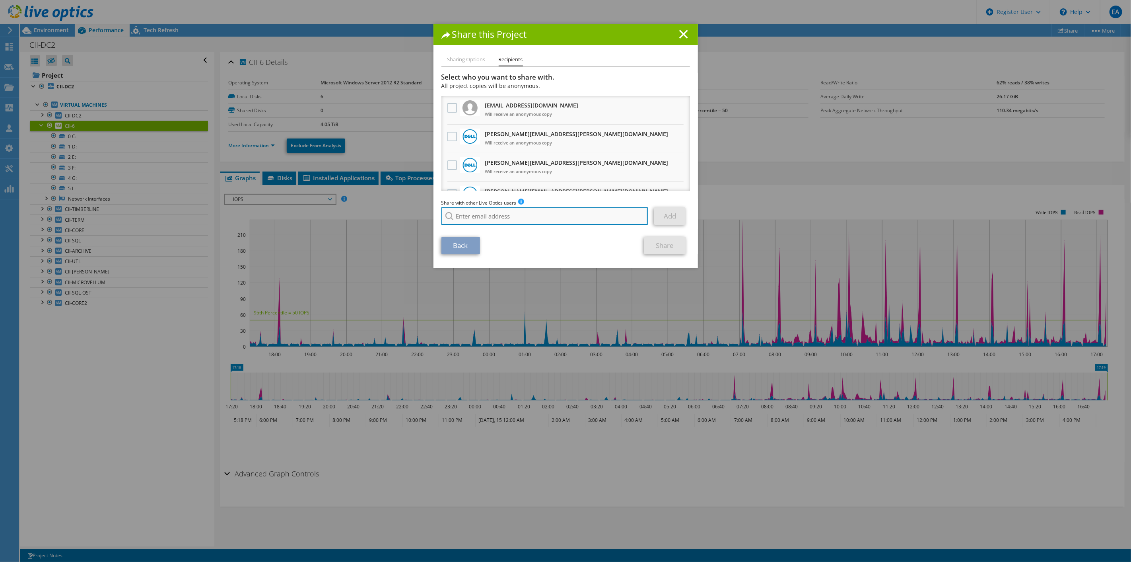
click at [491, 211] on input "search" at bounding box center [544, 215] width 207 height 17
paste input "[PERSON_NAME][EMAIL_ADDRESS][PERSON_NAME][PERSON_NAME][DOMAIN_NAME]"
type input "[PERSON_NAME][EMAIL_ADDRESS][PERSON_NAME][PERSON_NAME][DOMAIN_NAME]"
drag, startPoint x: 616, startPoint y: 235, endPoint x: 679, endPoint y: 230, distance: 63.4
click at [622, 234] on section "Select who you want to share with. All project copies will be anonymous. rich@d…" at bounding box center [565, 163] width 249 height 181
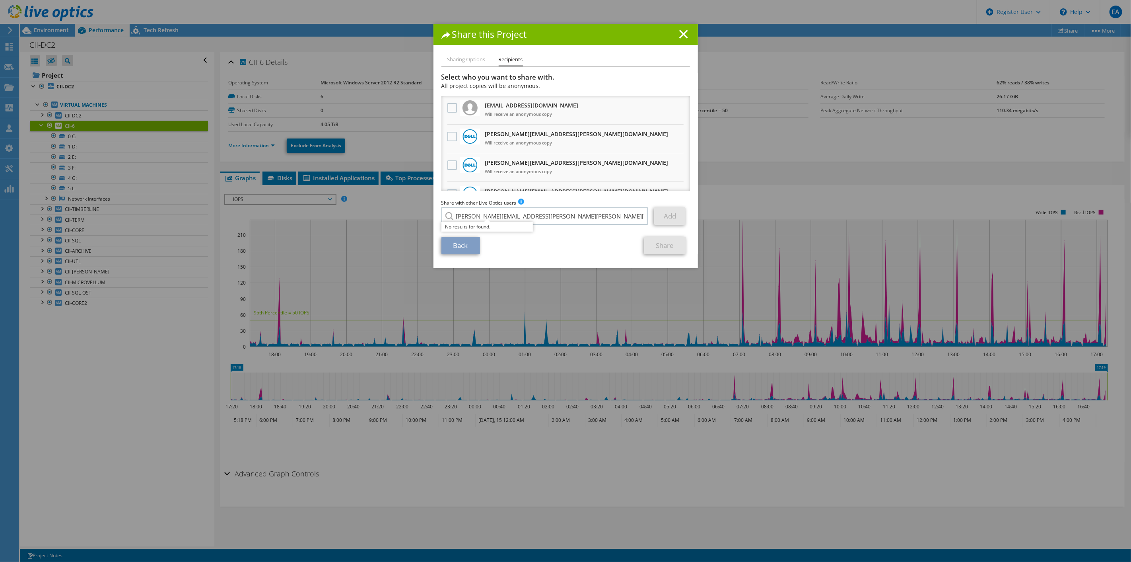
click at [683, 220] on div "Add" at bounding box center [671, 215] width 35 height 17
click at [673, 37] on h1 "Share this Project" at bounding box center [565, 34] width 249 height 9
click at [679, 34] on icon at bounding box center [683, 34] width 9 height 9
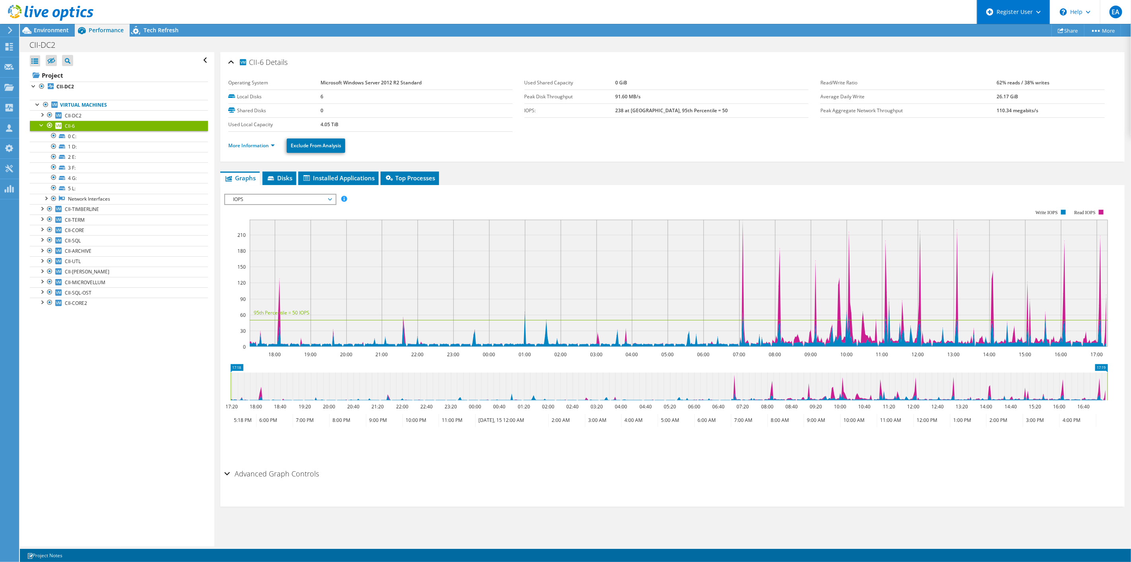
click at [999, 6] on div "Register User" at bounding box center [1013, 12] width 73 height 24
click at [1009, 60] on link "Register New User" at bounding box center [1021, 53] width 89 height 19
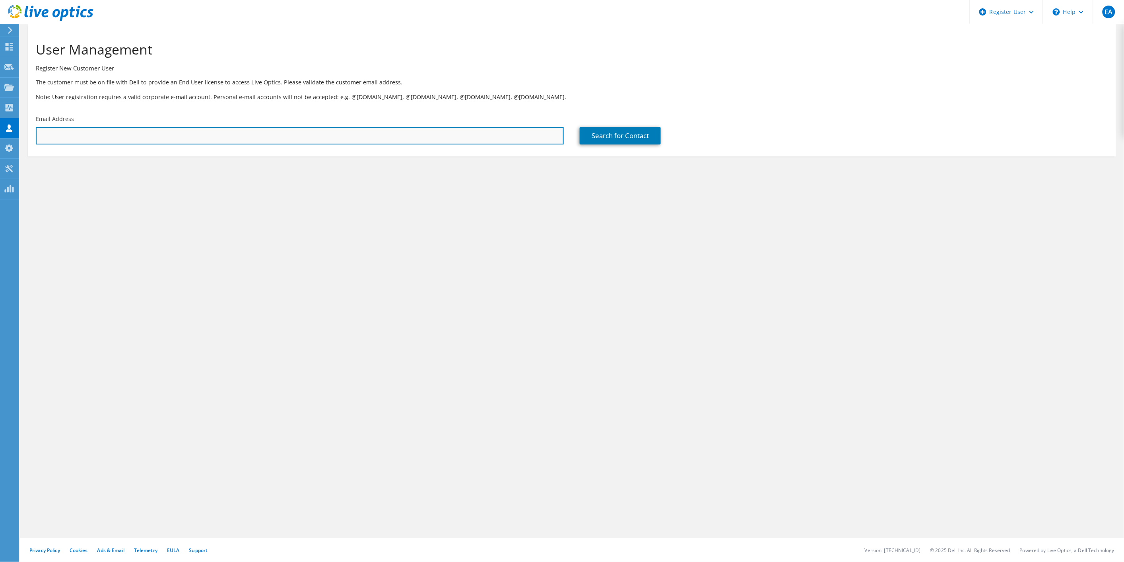
click at [200, 133] on input "text" at bounding box center [300, 135] width 528 height 17
paste input "[PERSON_NAME][EMAIL_ADDRESS][PERSON_NAME][PERSON_NAME][DOMAIN_NAME]"
type input "[PERSON_NAME][EMAIL_ADDRESS][PERSON_NAME][PERSON_NAME][DOMAIN_NAME]"
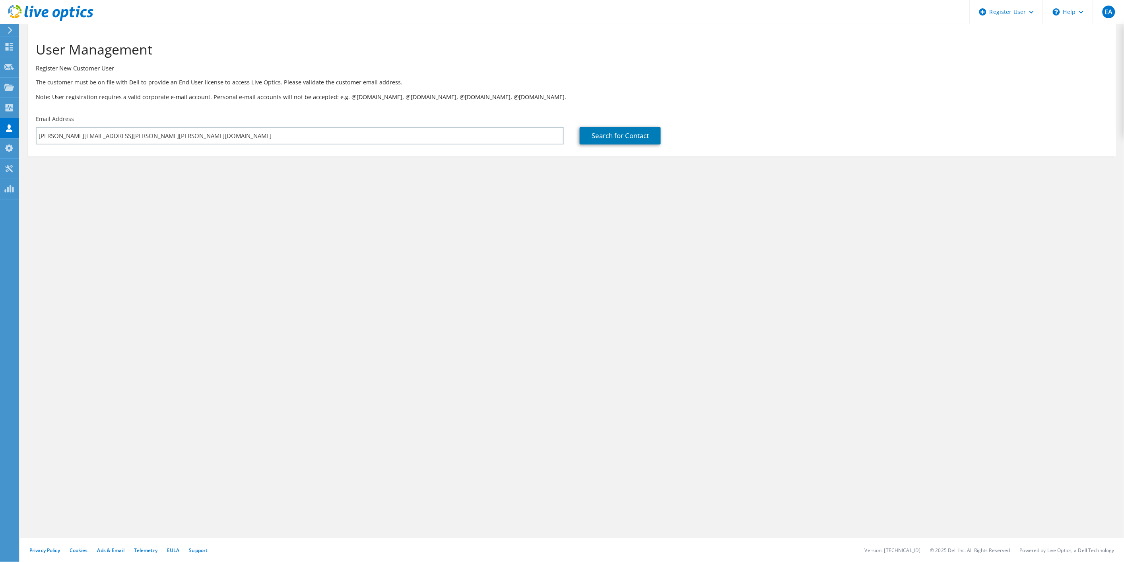
click at [644, 229] on div "User Management Register New Customer User The customer must be on file with De…" at bounding box center [572, 293] width 1104 height 538
click at [605, 130] on link "Search for Contact" at bounding box center [620, 135] width 81 height 17
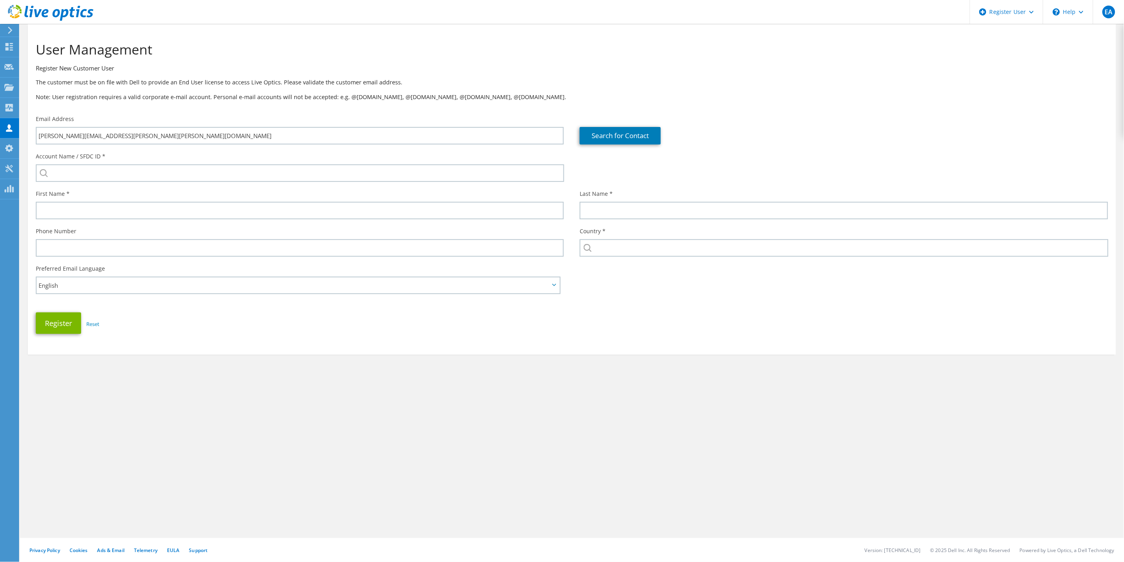
click at [186, 183] on div "Account Name / SFDC ID *" at bounding box center [300, 166] width 544 height 37
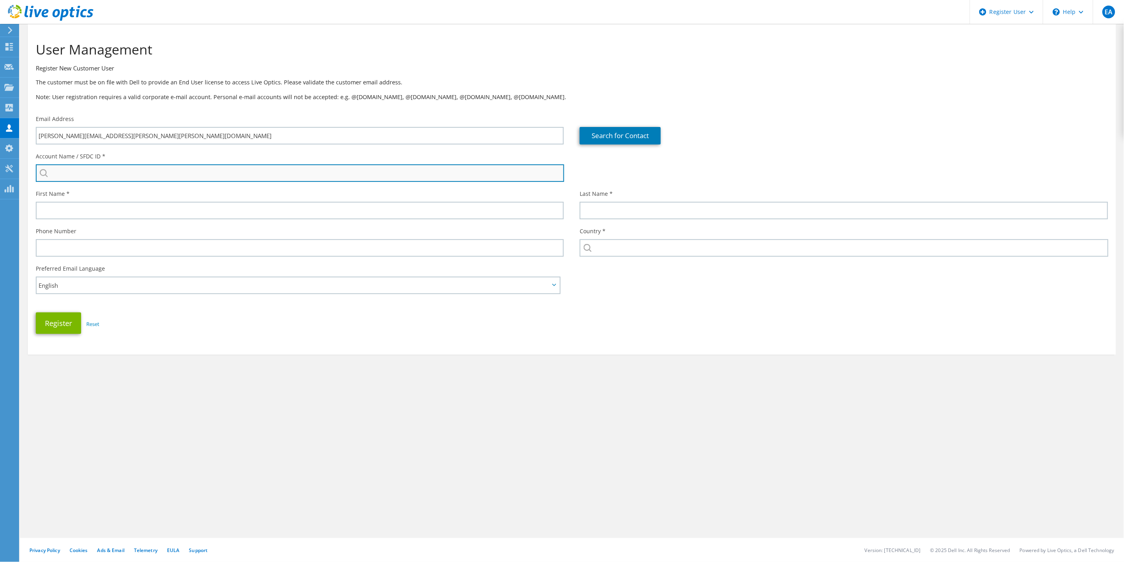
click at [189, 178] on input "search" at bounding box center [300, 172] width 529 height 17
paste input "2734292433"
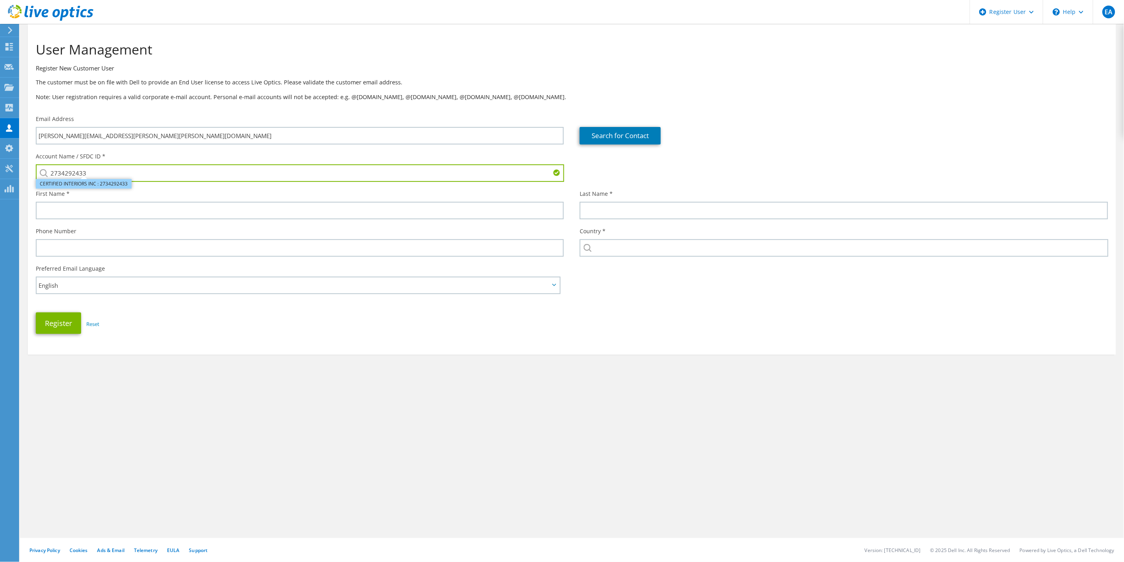
click at [87, 187] on li "CERTIFIED INTERIORS INC : 2734292433" at bounding box center [84, 184] width 96 height 10
type input "CERTIFIED INTERIORS INC : 2734292433"
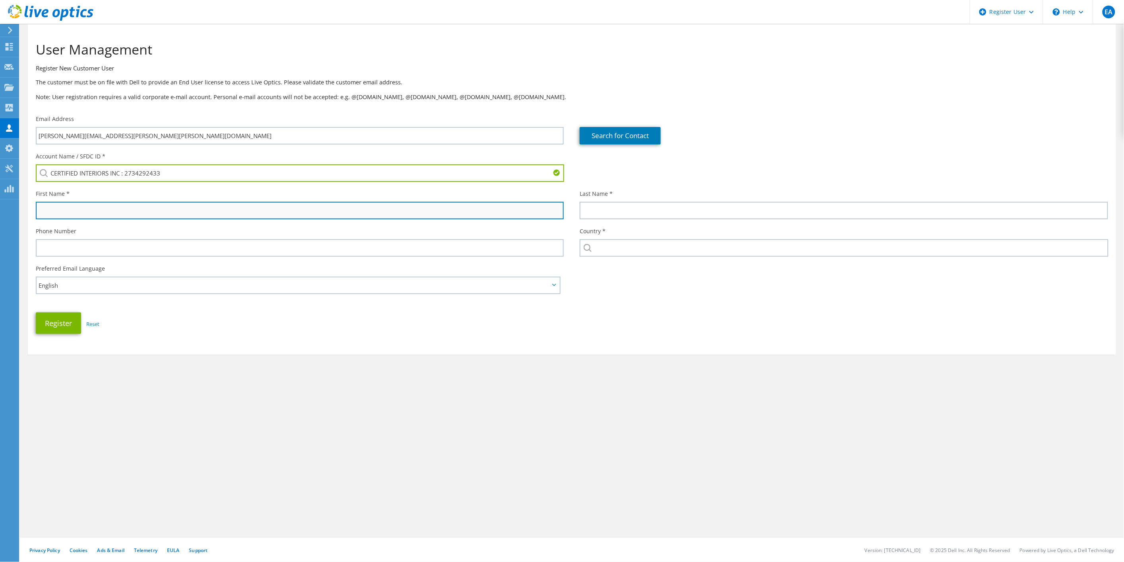
click at [98, 214] on input "text" at bounding box center [300, 210] width 528 height 17
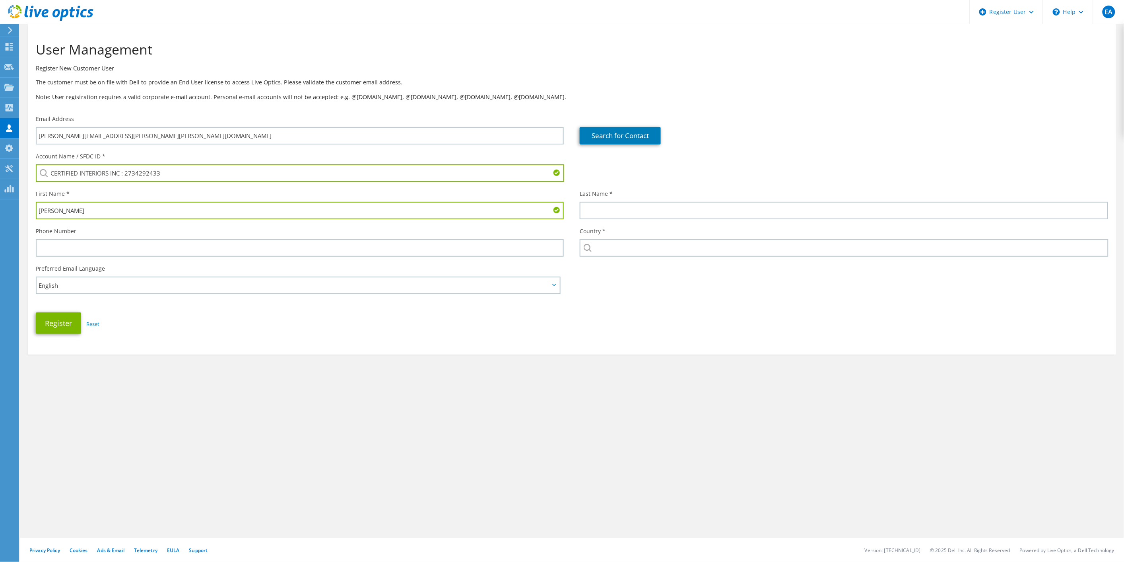
type input "[PERSON_NAME]"
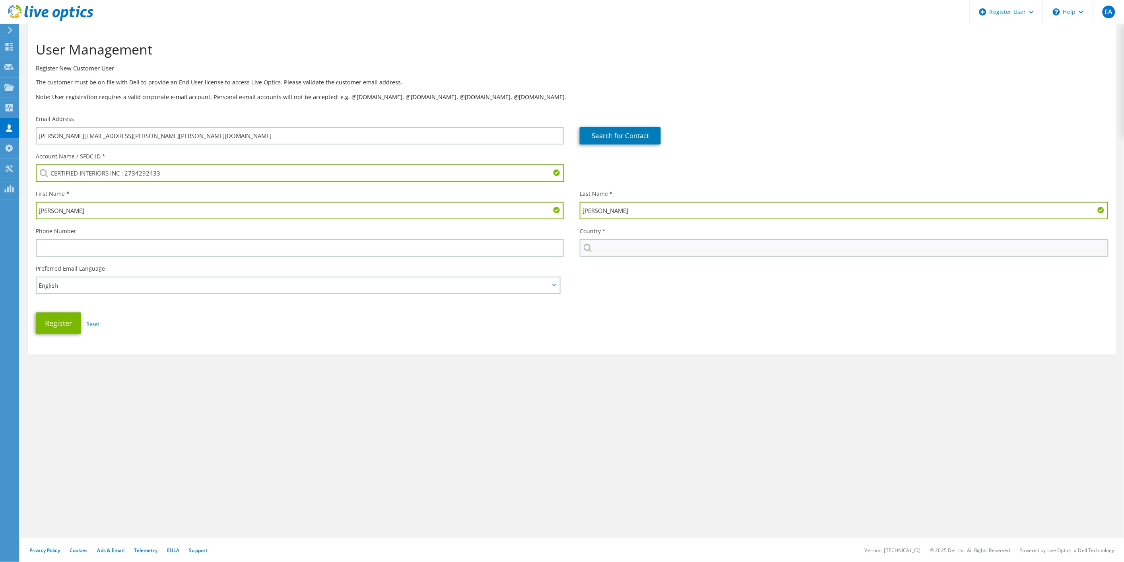
type input "coreno"
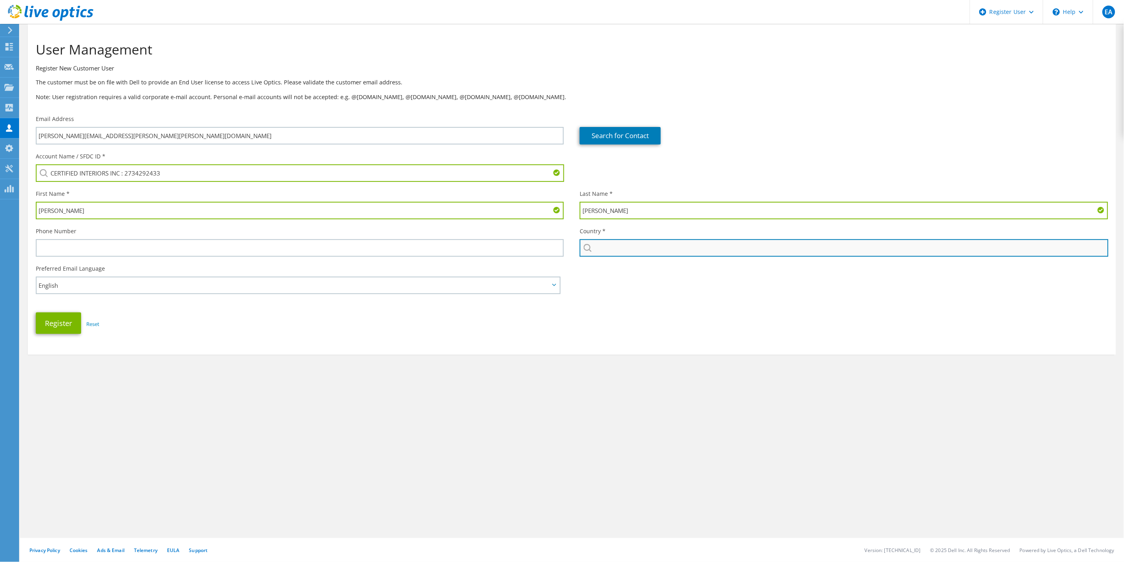
click at [642, 243] on input "text" at bounding box center [844, 247] width 529 height 17
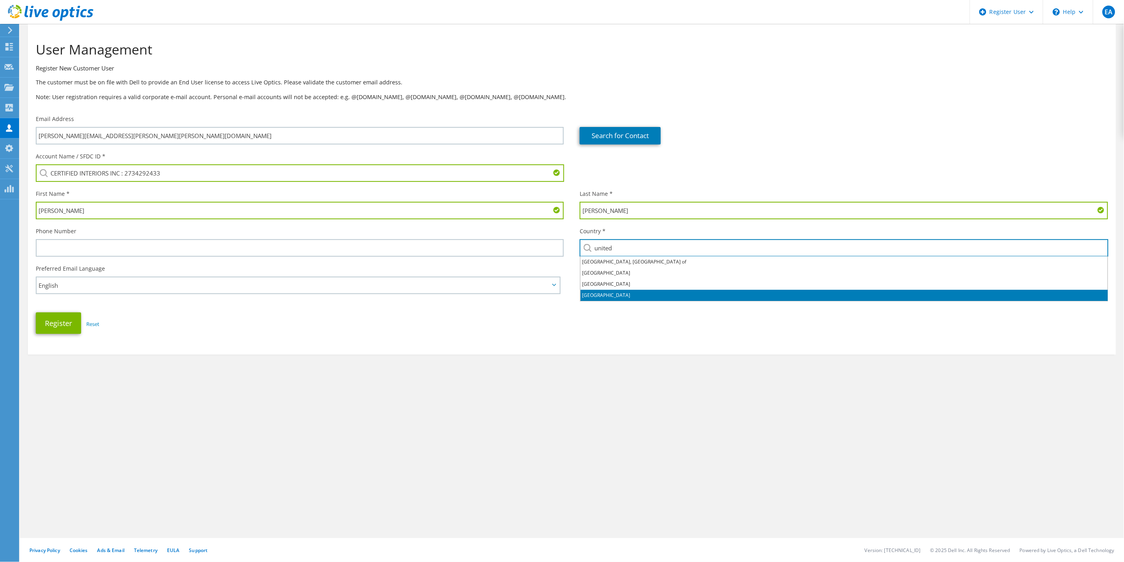
click at [607, 293] on li "United States" at bounding box center [844, 295] width 527 height 11
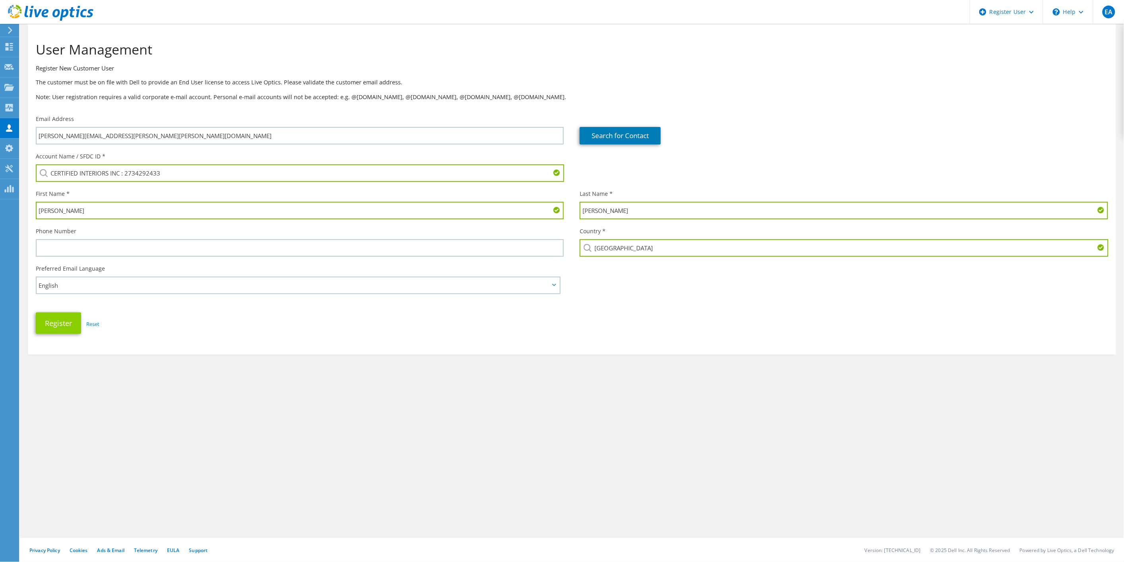
type input "United States"
drag, startPoint x: 66, startPoint y: 324, endPoint x: 177, endPoint y: 328, distance: 111.0
click at [66, 325] on button "Register" at bounding box center [58, 322] width 45 height 21
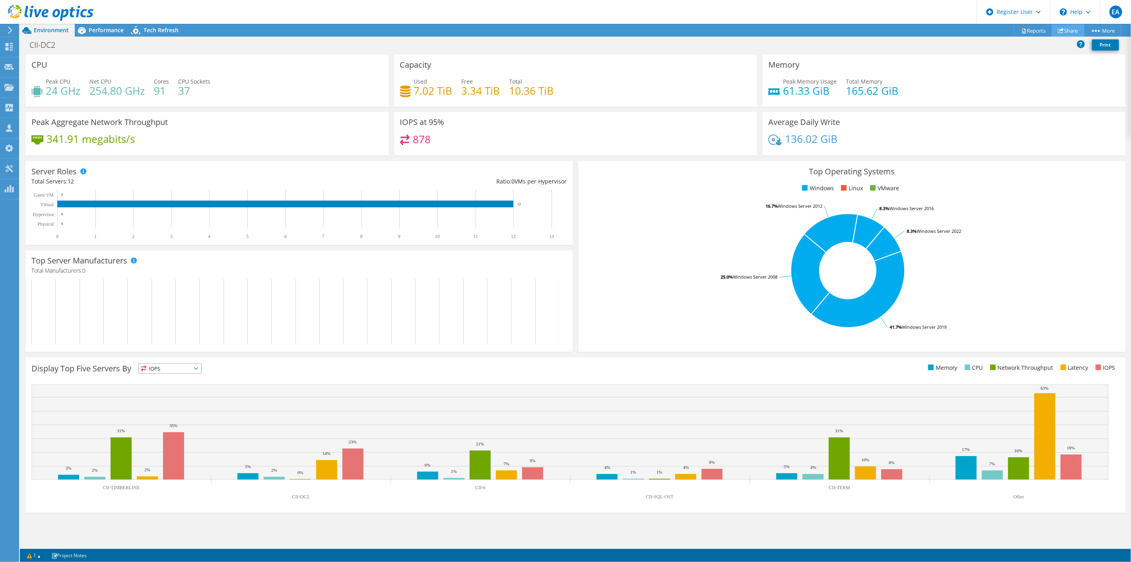
click at [1060, 28] on icon at bounding box center [1061, 30] width 6 height 6
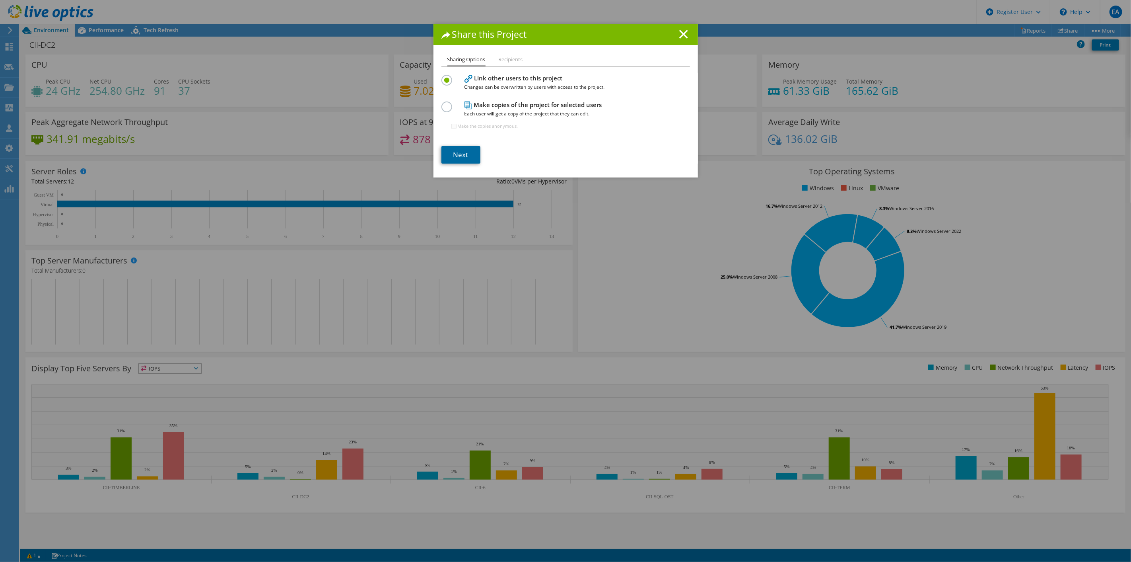
click at [455, 157] on link "Next" at bounding box center [460, 154] width 39 height 17
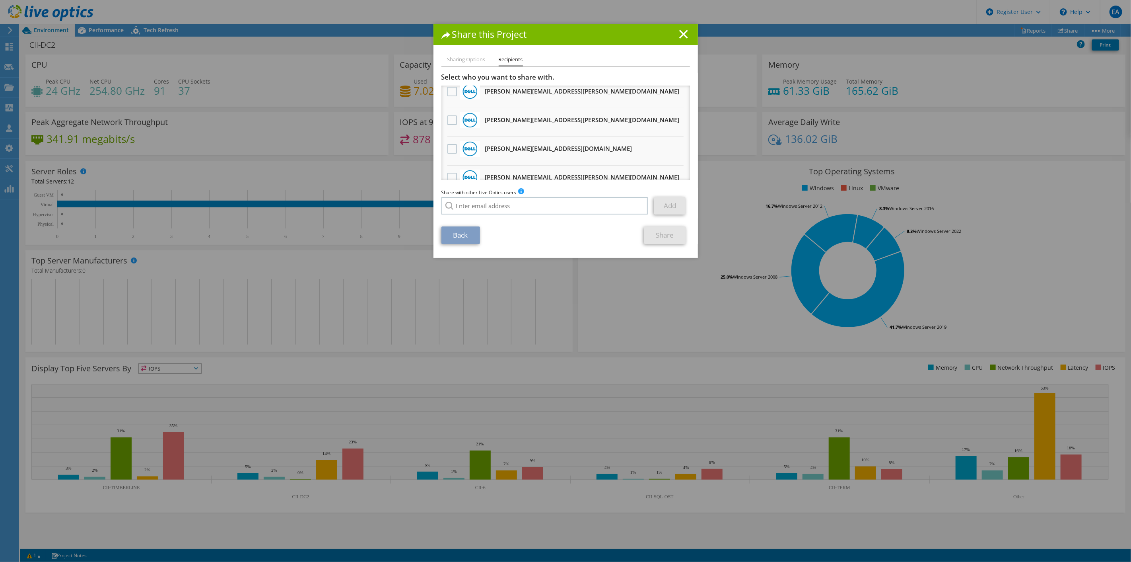
scroll to position [19, 0]
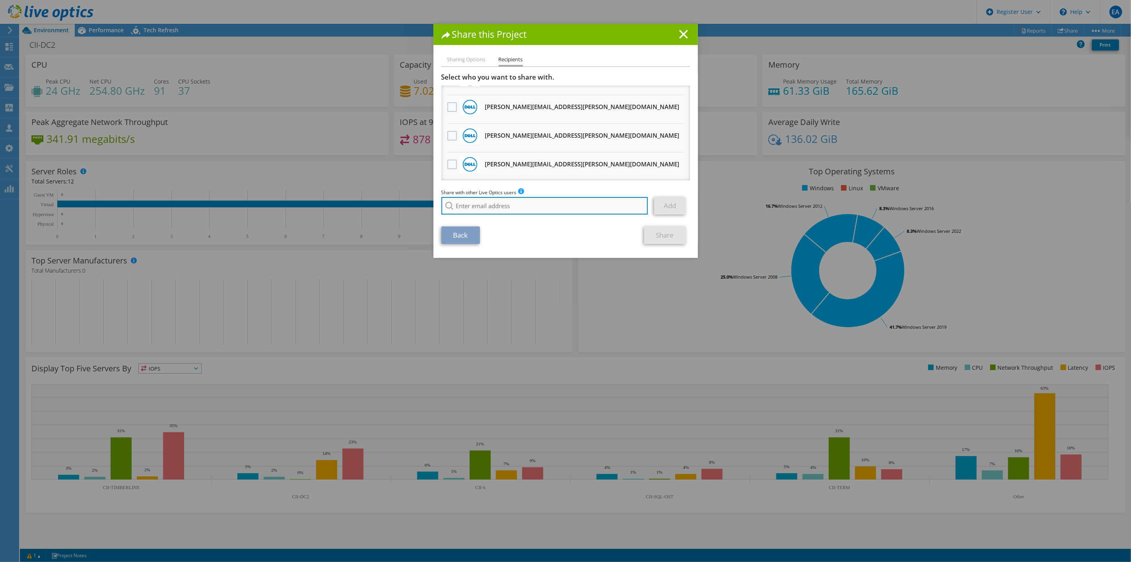
click at [500, 203] on input "search" at bounding box center [544, 205] width 207 height 17
click at [494, 216] on li "[PERSON_NAME][EMAIL_ADDRESS][PERSON_NAME][PERSON_NAME][DOMAIN_NAME]" at bounding box center [540, 211] width 199 height 10
type input "[PERSON_NAME][EMAIL_ADDRESS][PERSON_NAME][PERSON_NAME][DOMAIN_NAME]"
drag, startPoint x: 667, startPoint y: 203, endPoint x: 622, endPoint y: 241, distance: 59.3
click at [667, 203] on link "Add" at bounding box center [669, 205] width 31 height 17
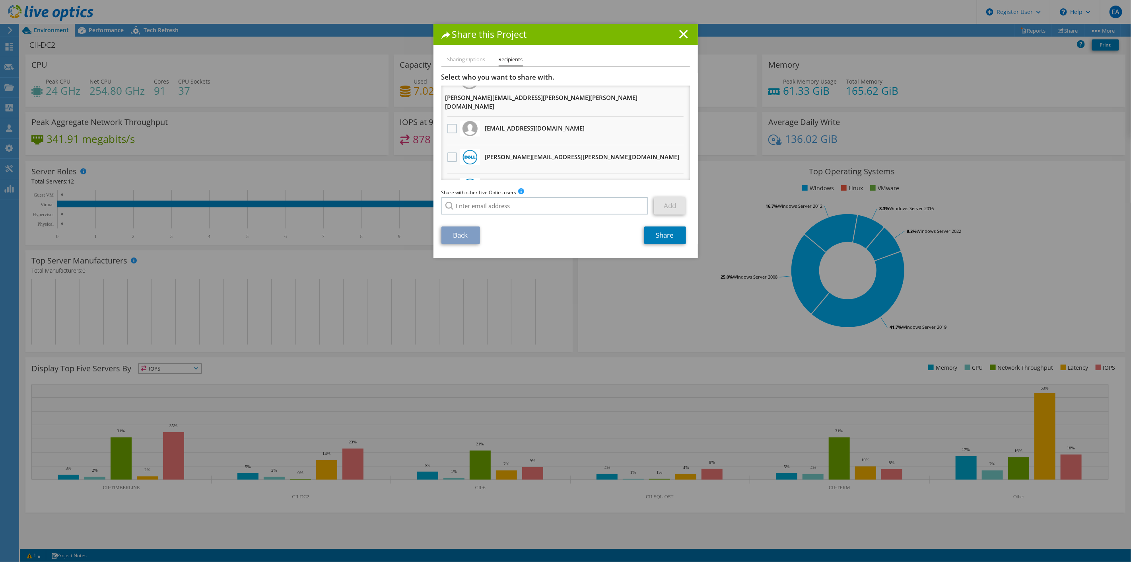
scroll to position [0, 0]
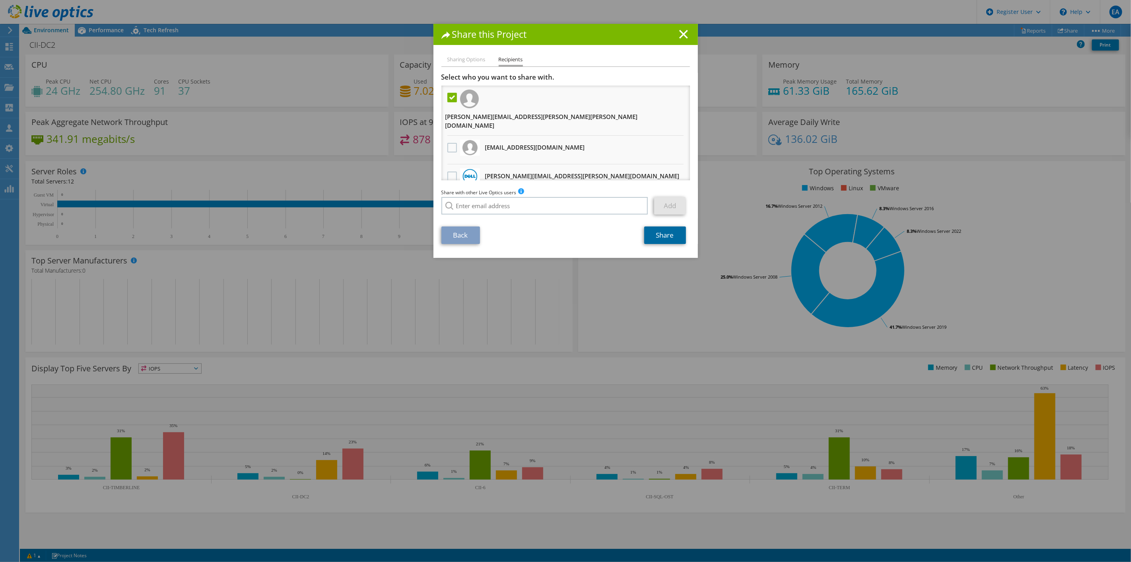
click at [666, 237] on link "Share" at bounding box center [665, 234] width 42 height 17
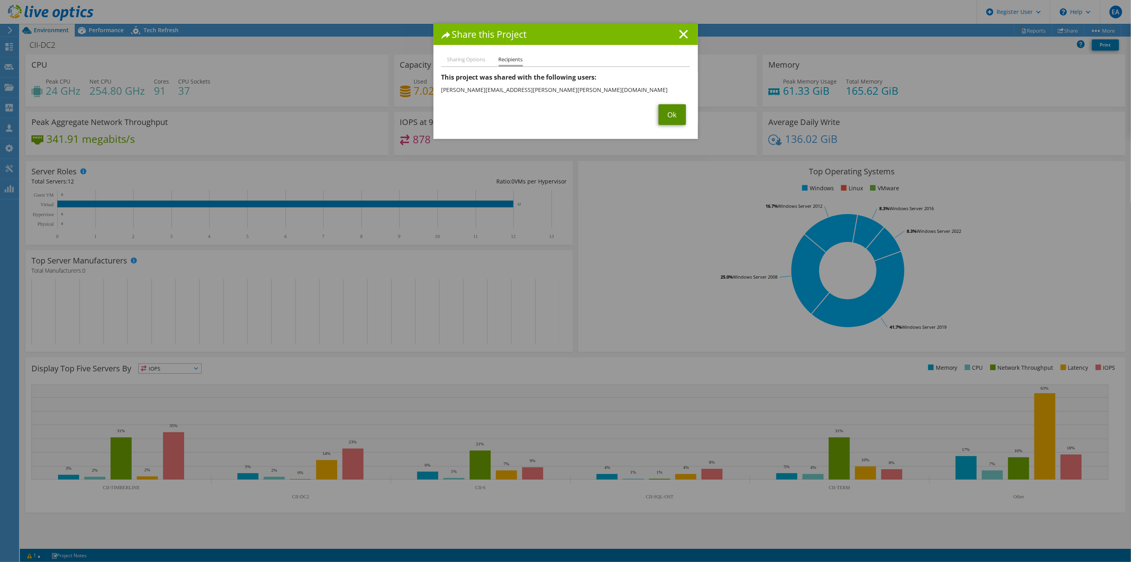
click at [671, 116] on link "Ok" at bounding box center [672, 114] width 27 height 21
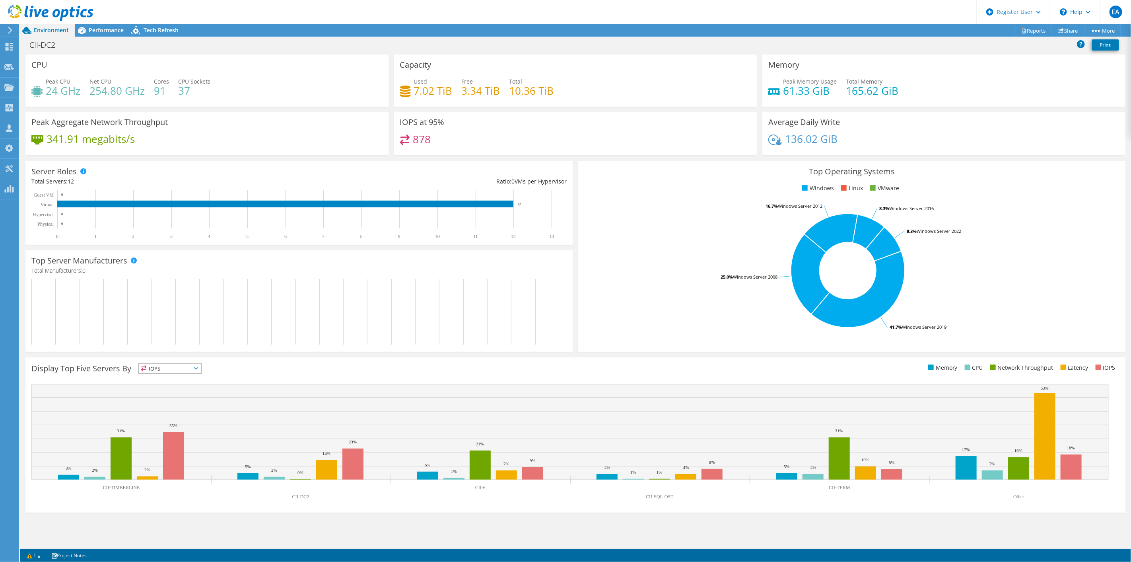
click at [576, 246] on div "Top Operating Systems Windows Linux VMware 41.7% Windows Server 2019 25.0% Wind…" at bounding box center [851, 256] width 553 height 196
click at [573, 246] on div "Server Roles Physical Servers represent bare metal servers that were targets of…" at bounding box center [299, 202] width 553 height 89
